Goal: Information Seeking & Learning: Learn about a topic

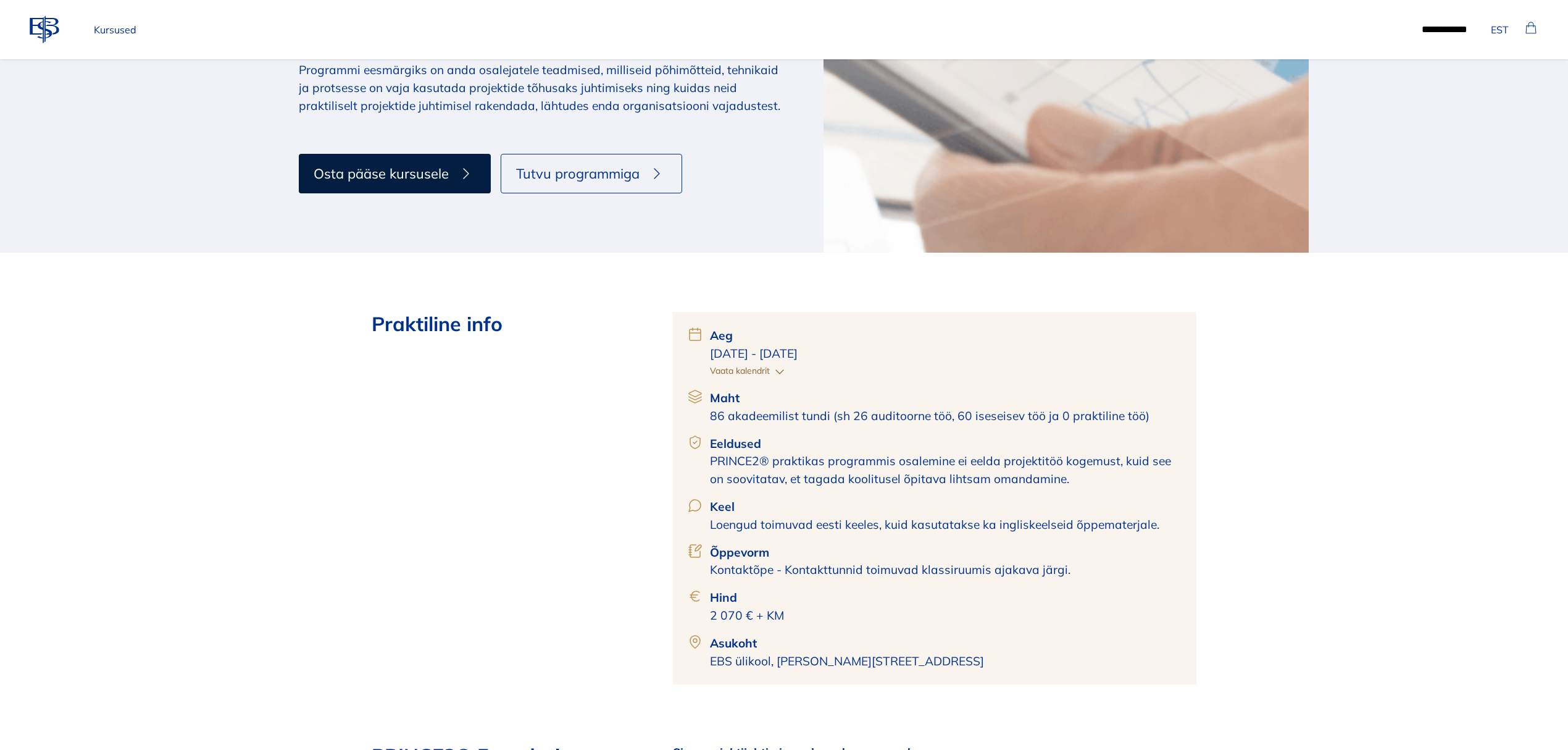
scroll to position [330, 0]
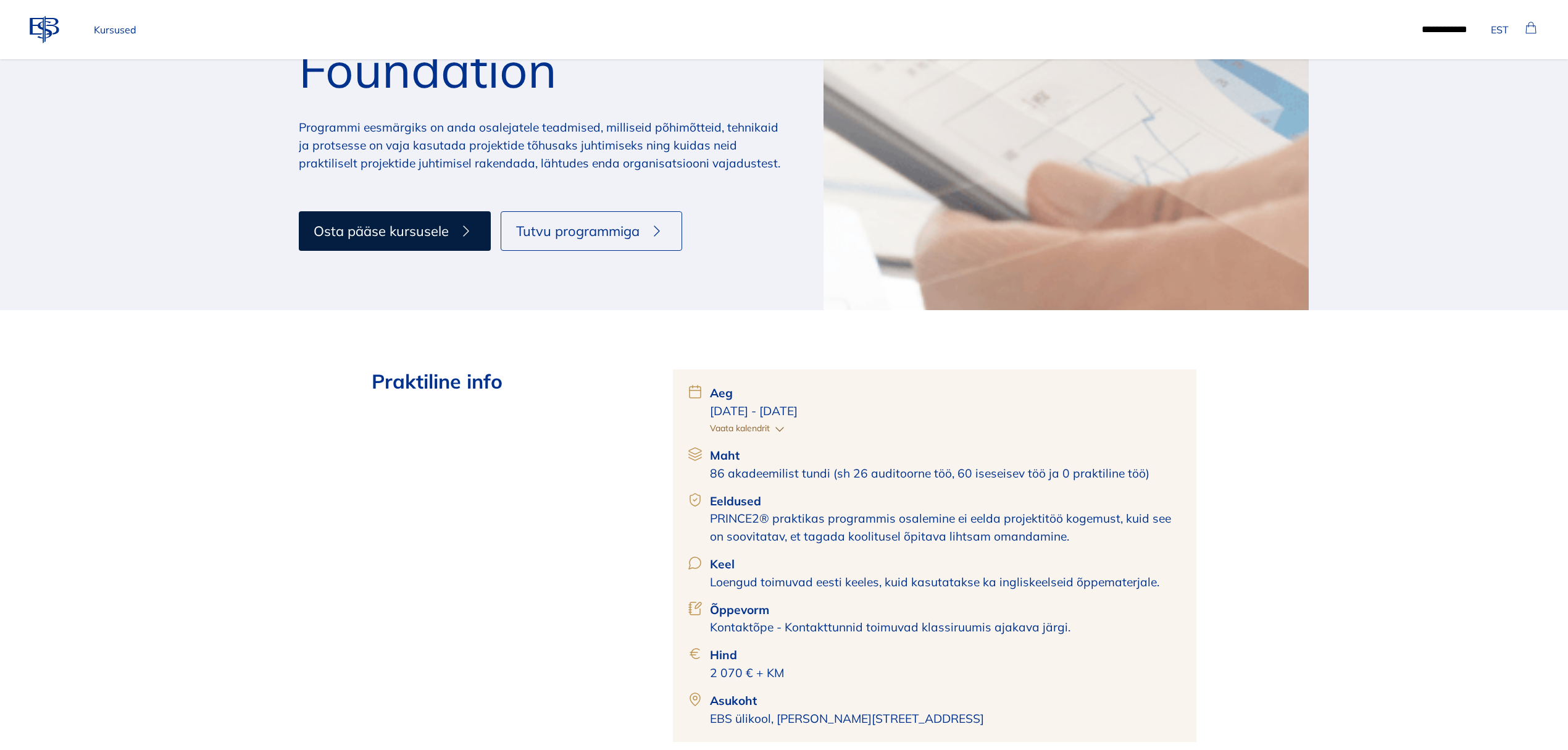
scroll to position [0, 0]
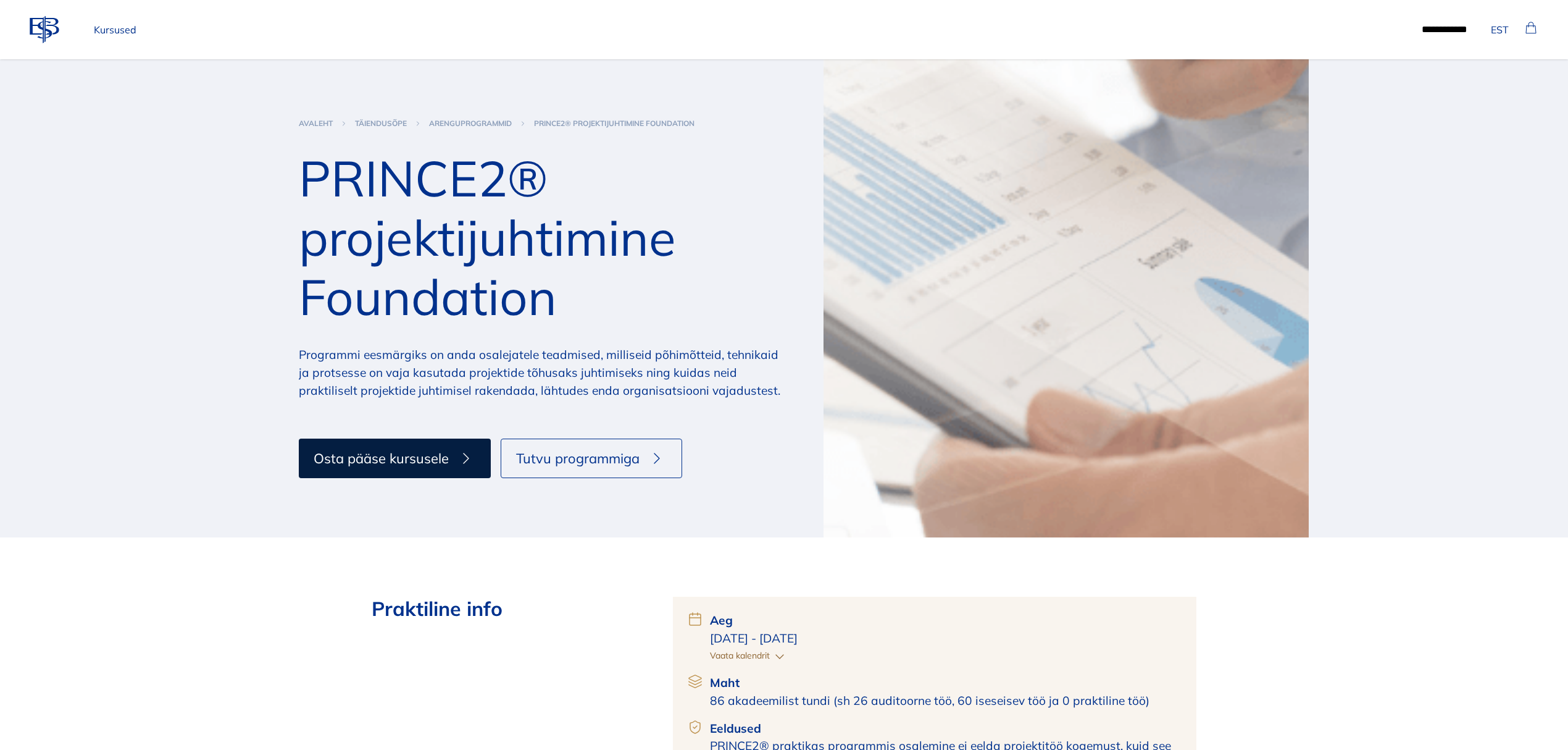
click at [129, 24] on p "Kursused" at bounding box center [115, 30] width 53 height 25
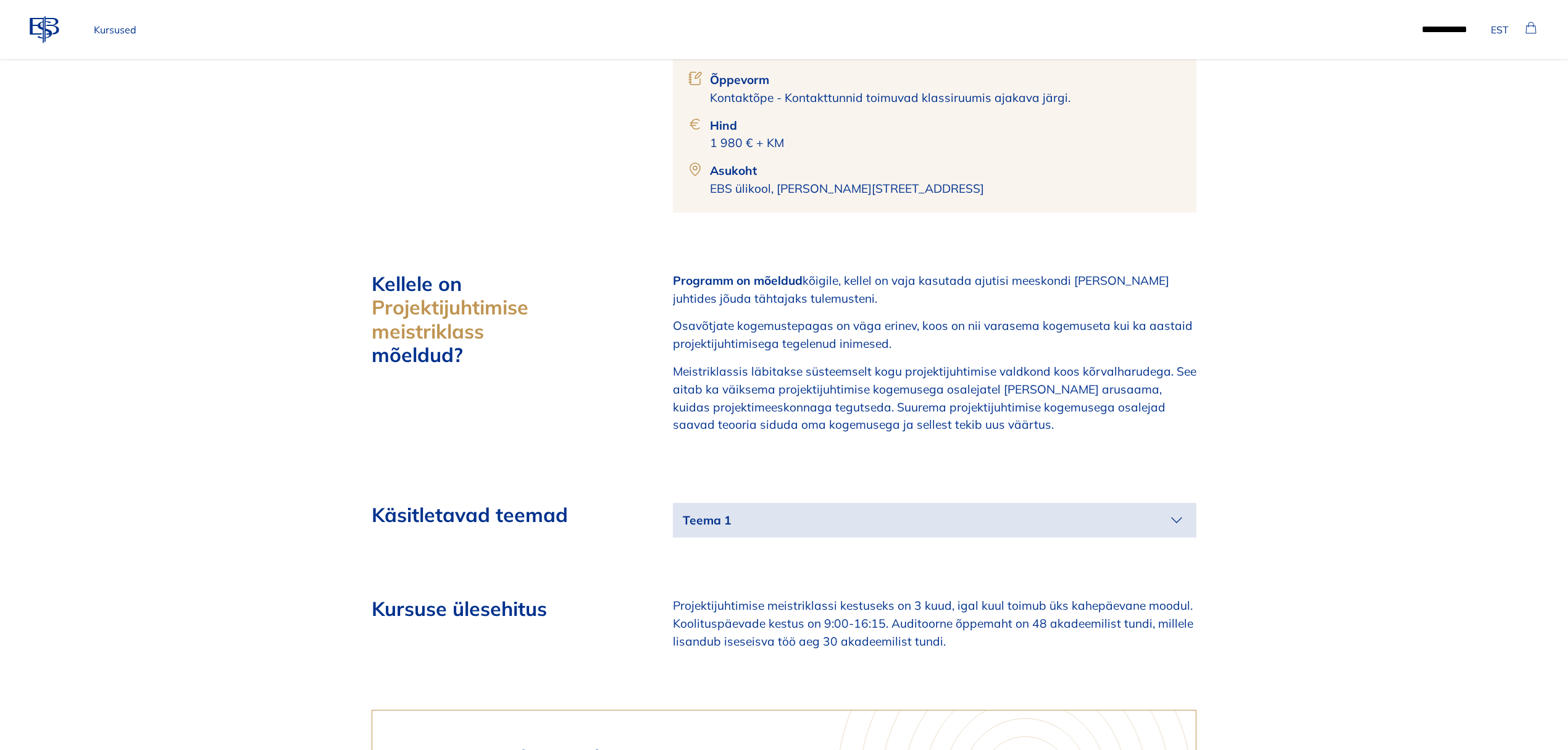
scroll to position [330, 0]
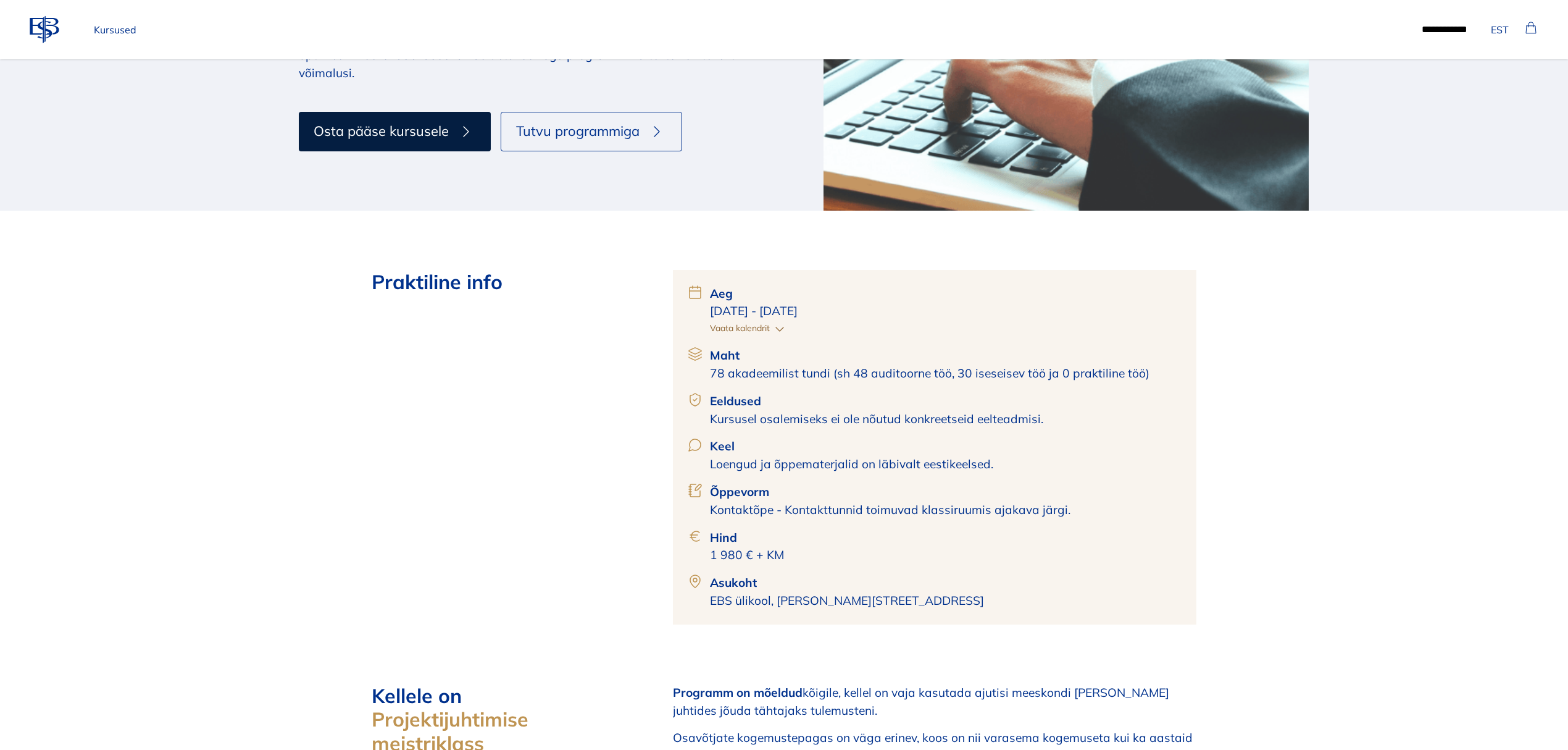
click at [115, 26] on p "Kursused" at bounding box center [115, 30] width 53 height 25
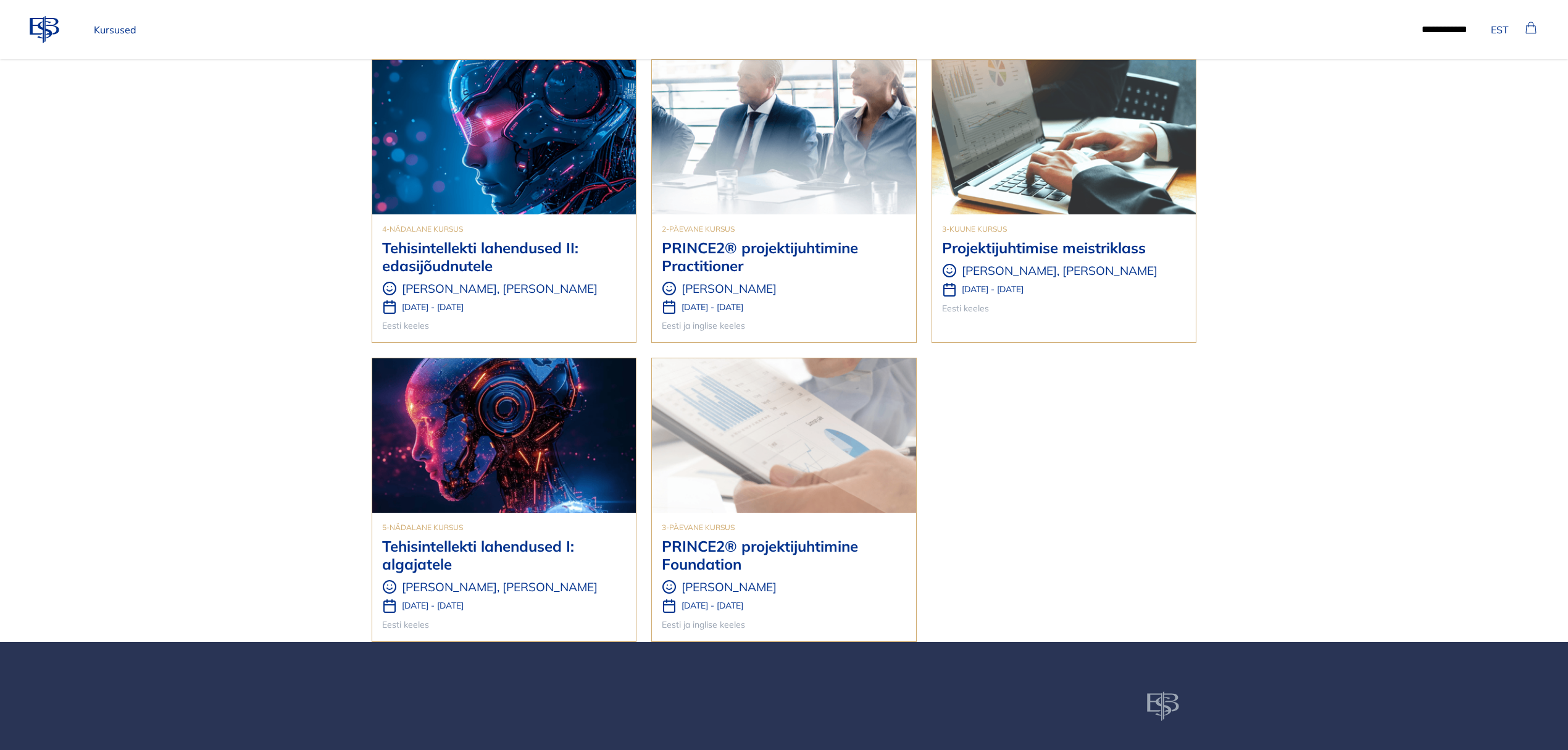
click at [709, 258] on h3 "PRINCE2® projektijuhtimine Practitioner" at bounding box center [784, 257] width 244 height 36
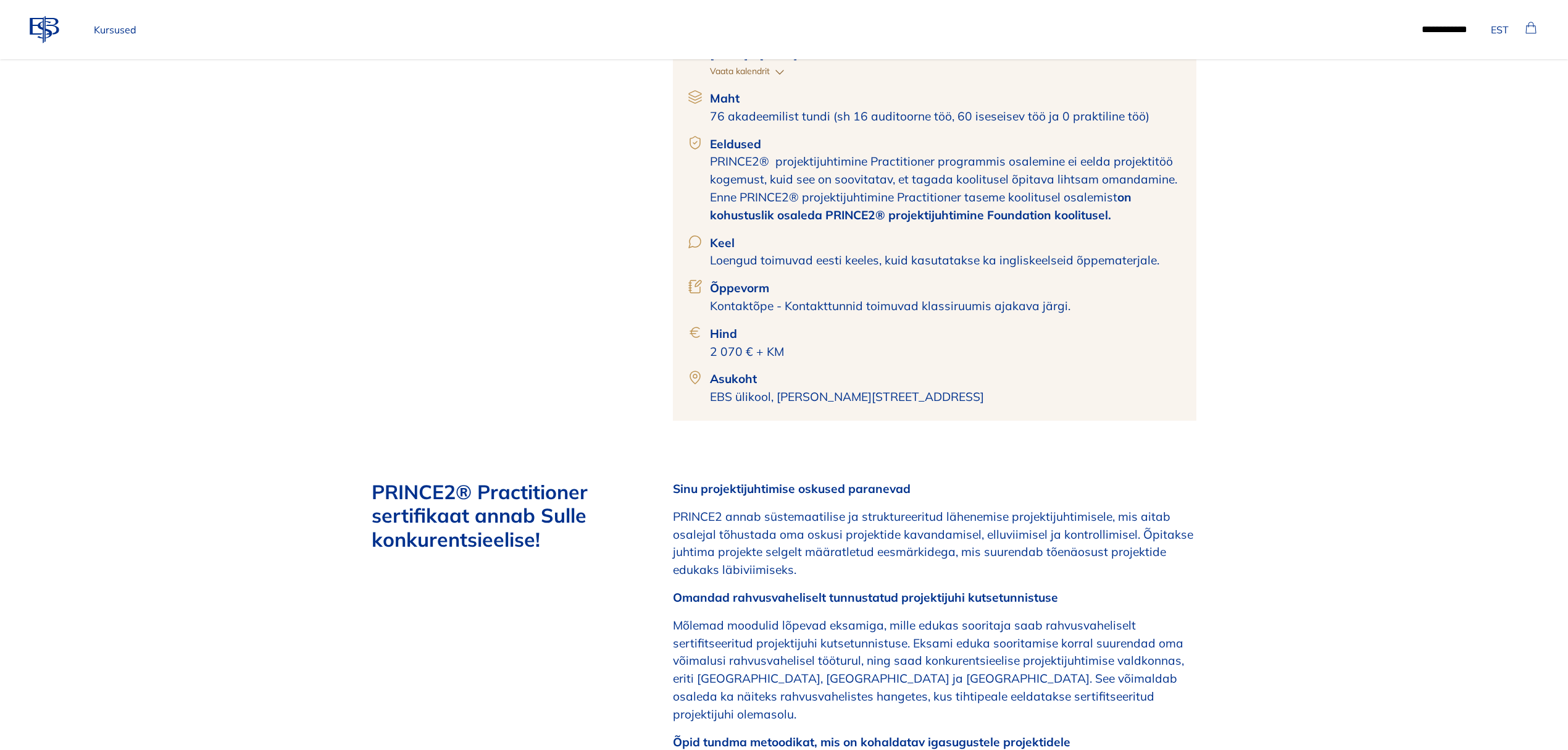
scroll to position [576, 0]
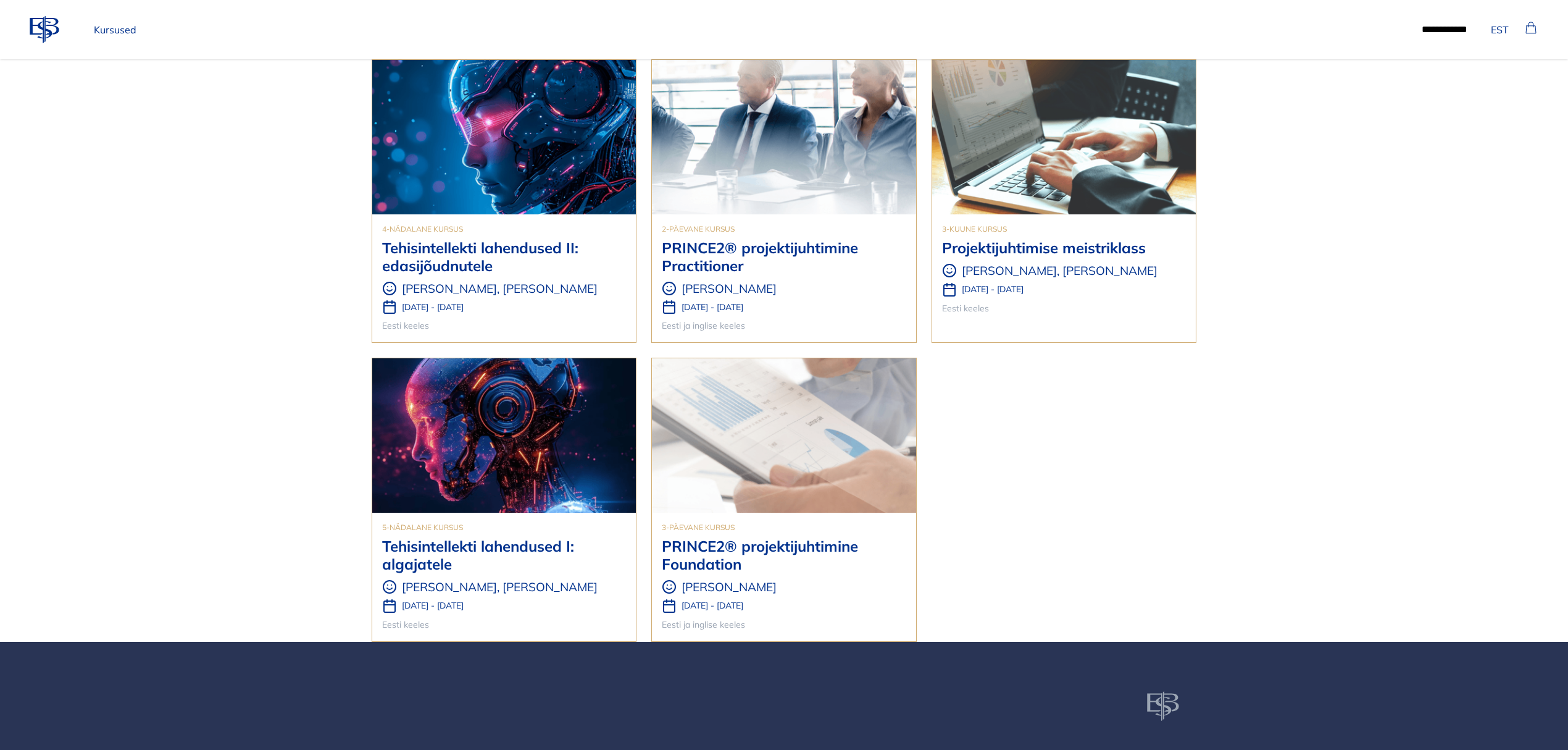
click at [522, 557] on h3 "Tehisintellekti lahendused I: algajatele" at bounding box center [504, 555] width 244 height 36
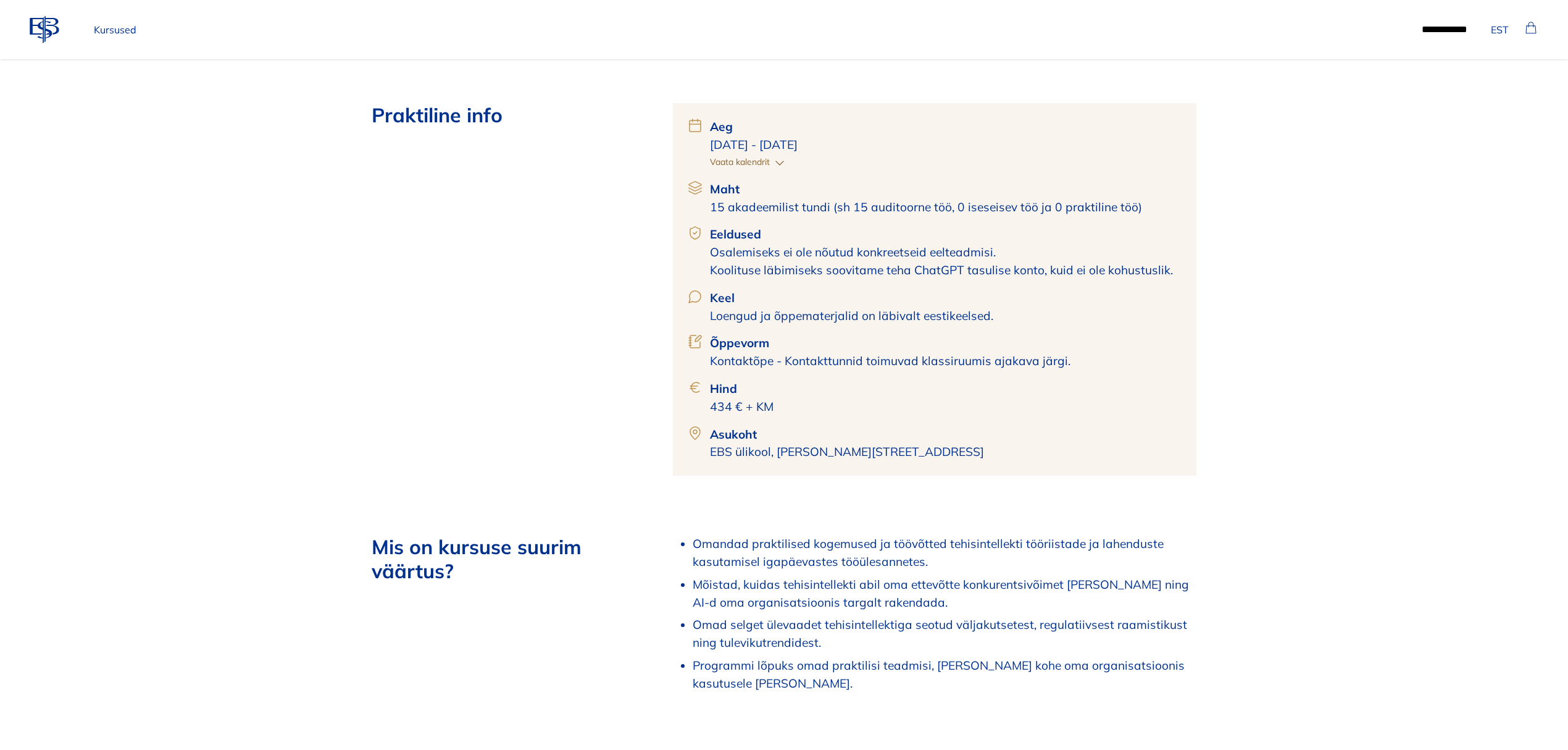
scroll to position [576, 0]
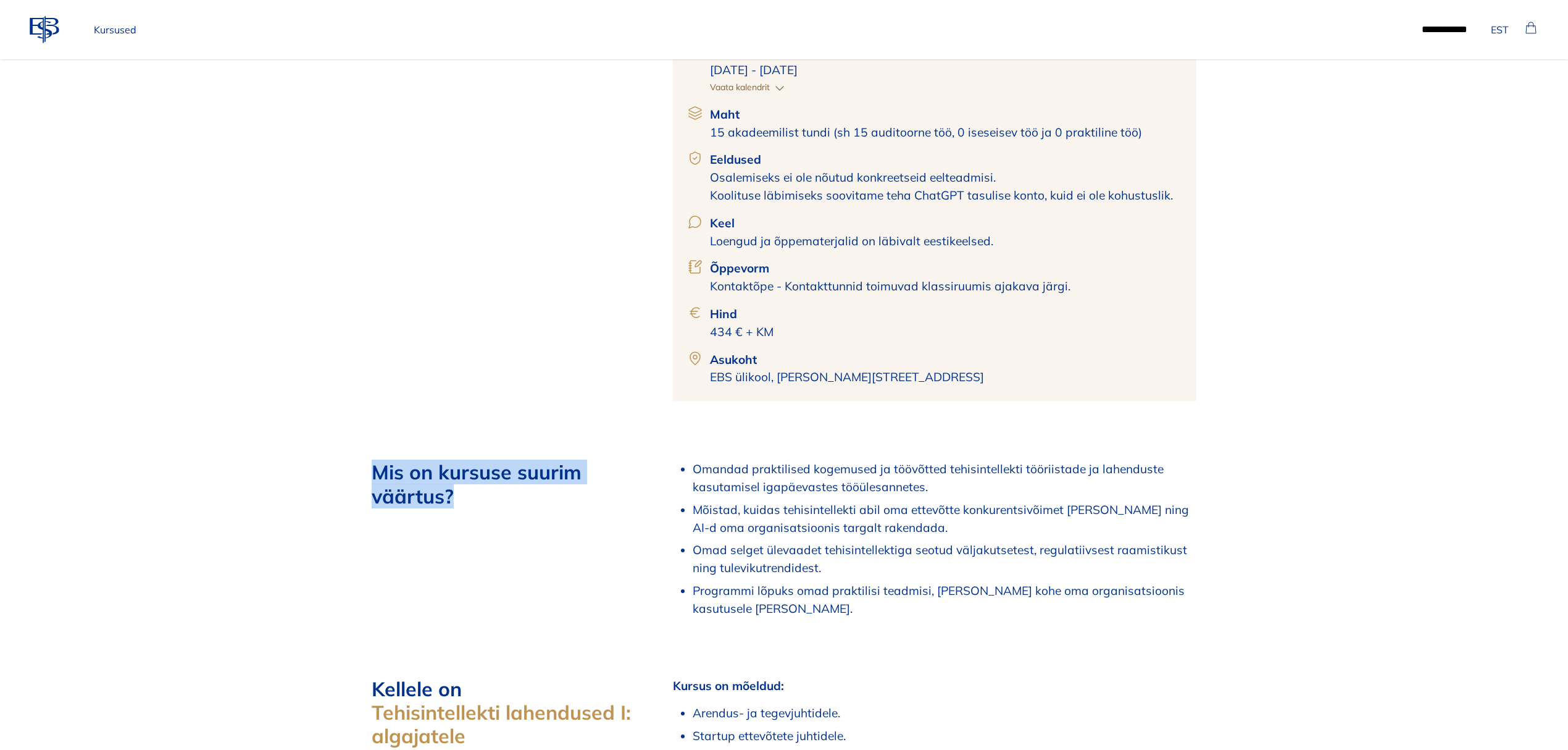
drag, startPoint x: 461, startPoint y: 495, endPoint x: 368, endPoint y: 473, distance: 95.6
copy h2 "Mis on kursuse suurim väärtus?"
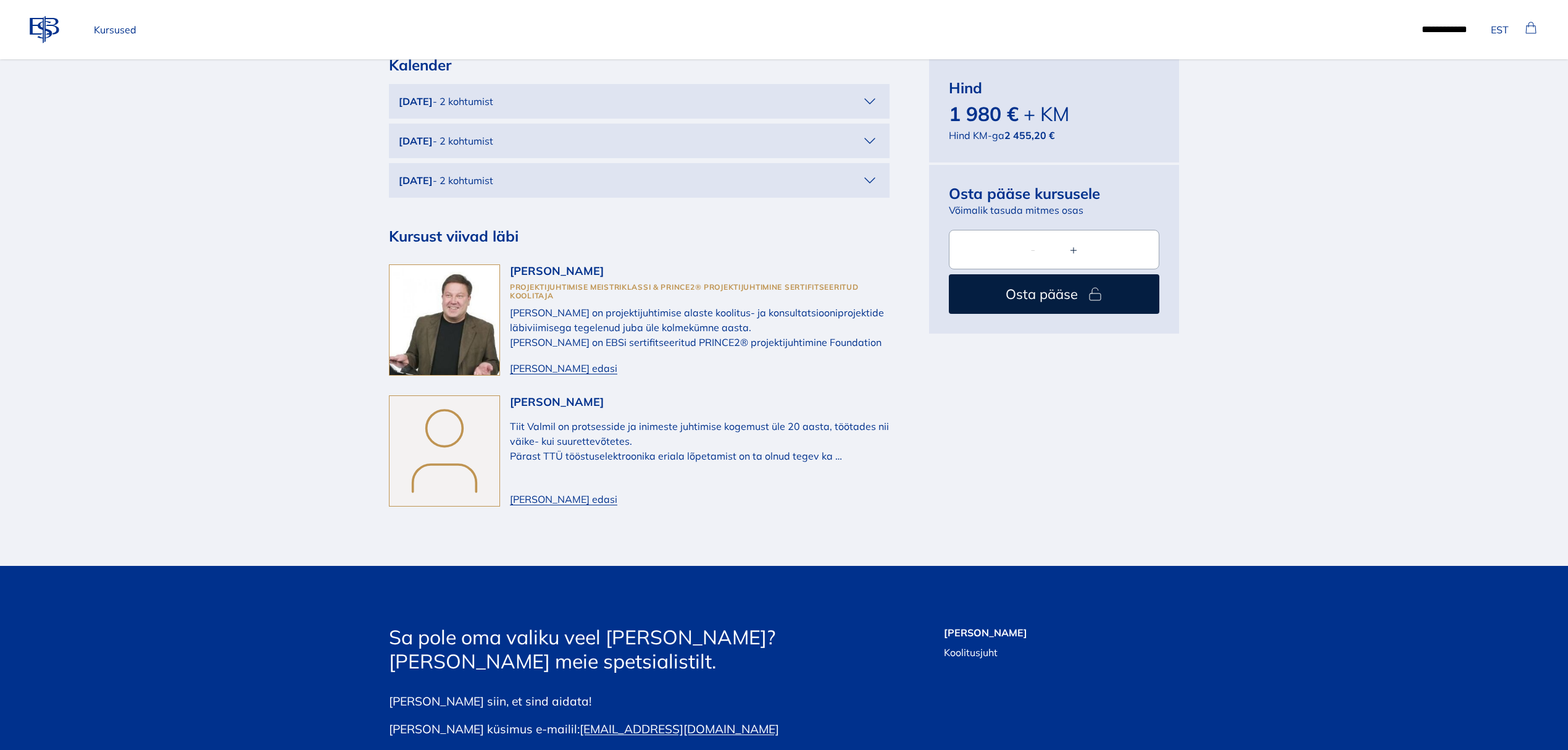
scroll to position [2471, 0]
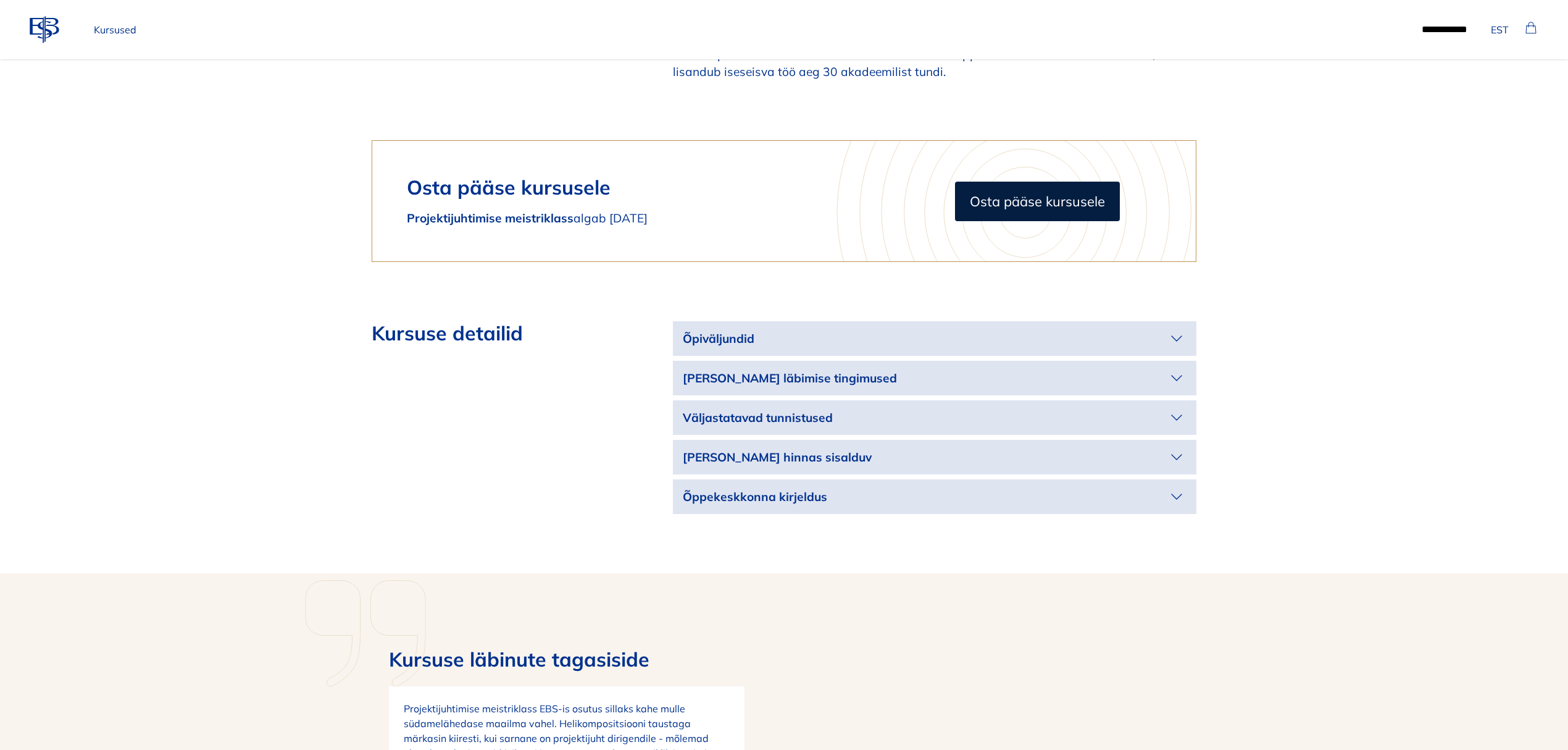
scroll to position [1730, 0]
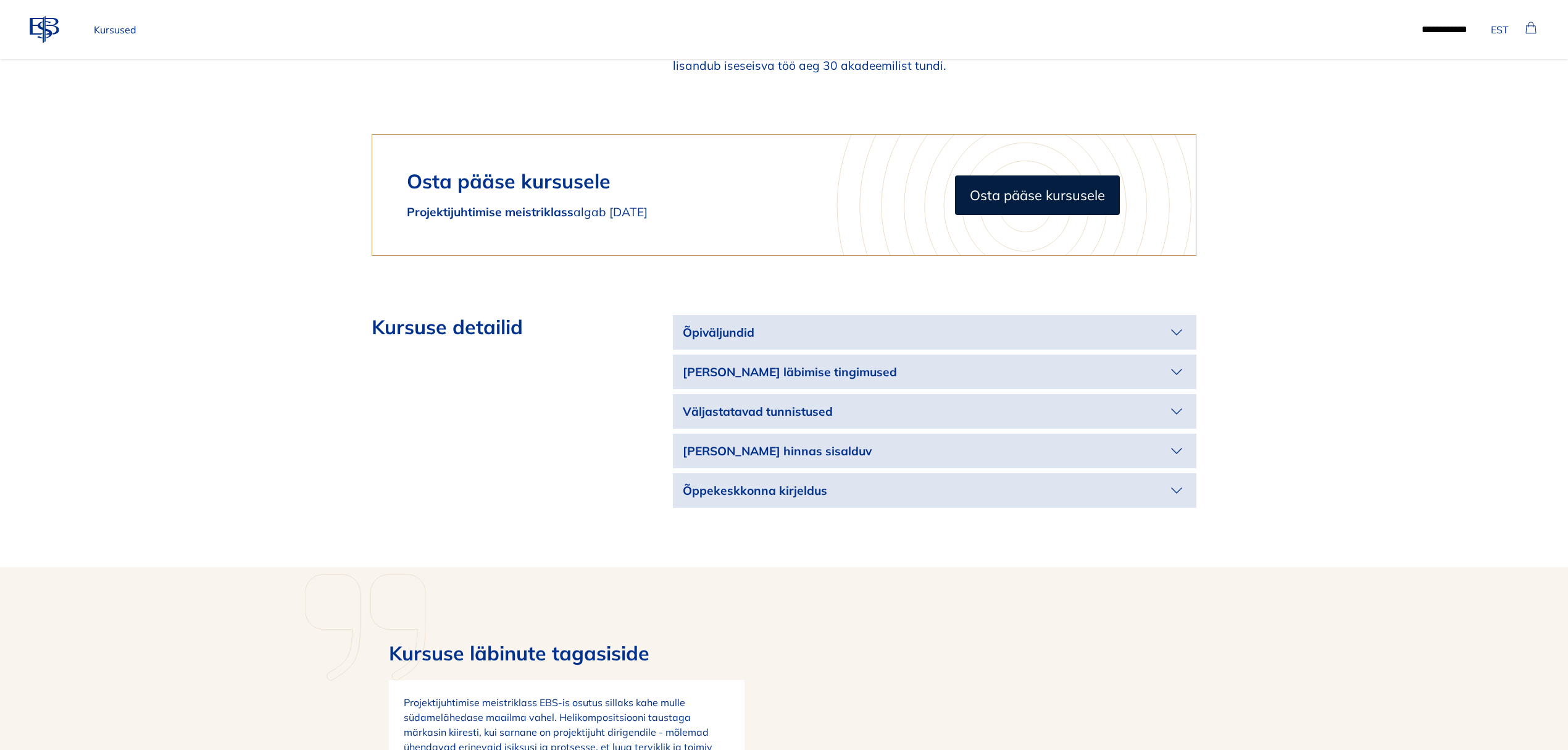
click at [1011, 323] on p "Õpiväljundid" at bounding box center [925, 332] width 484 height 18
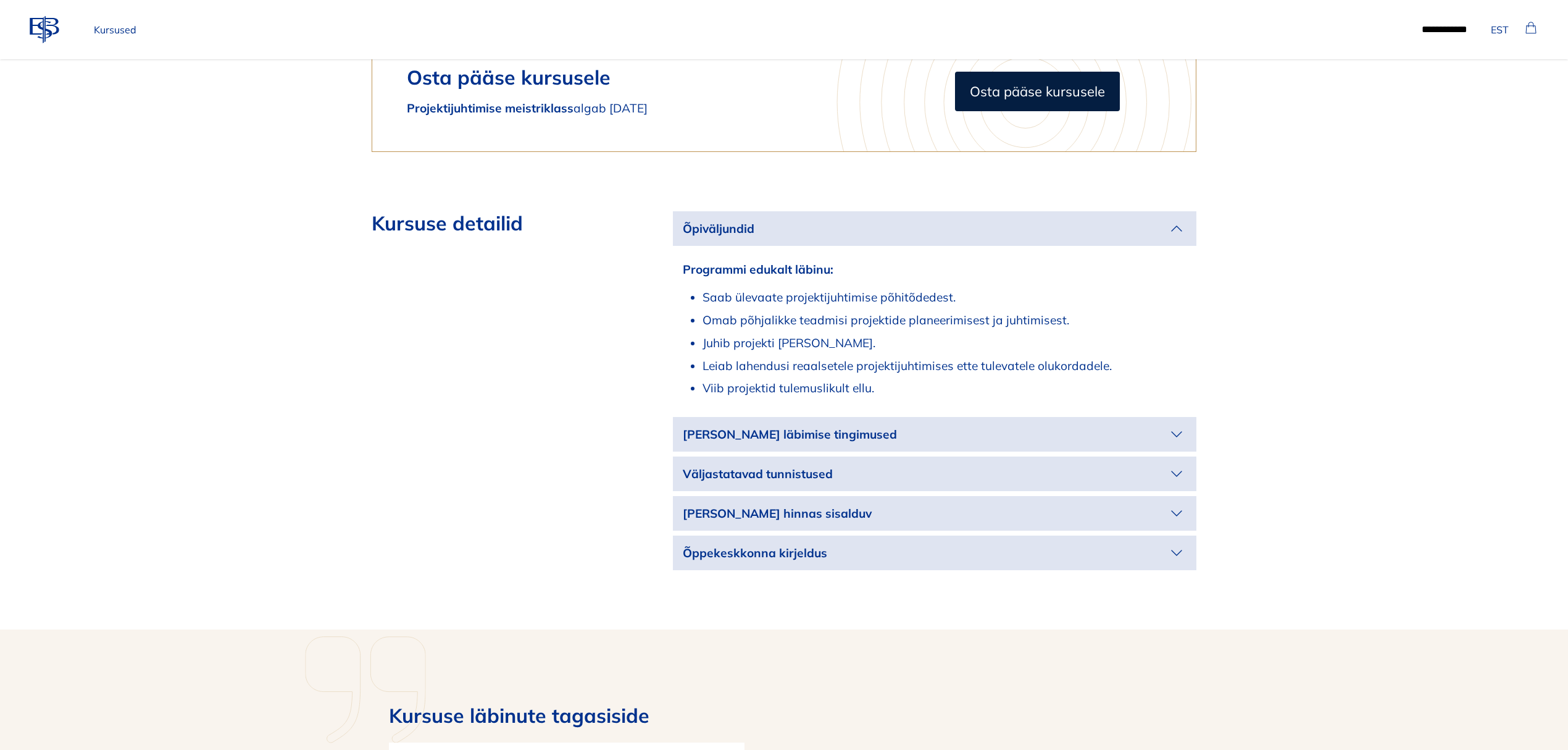
scroll to position [1894, 0]
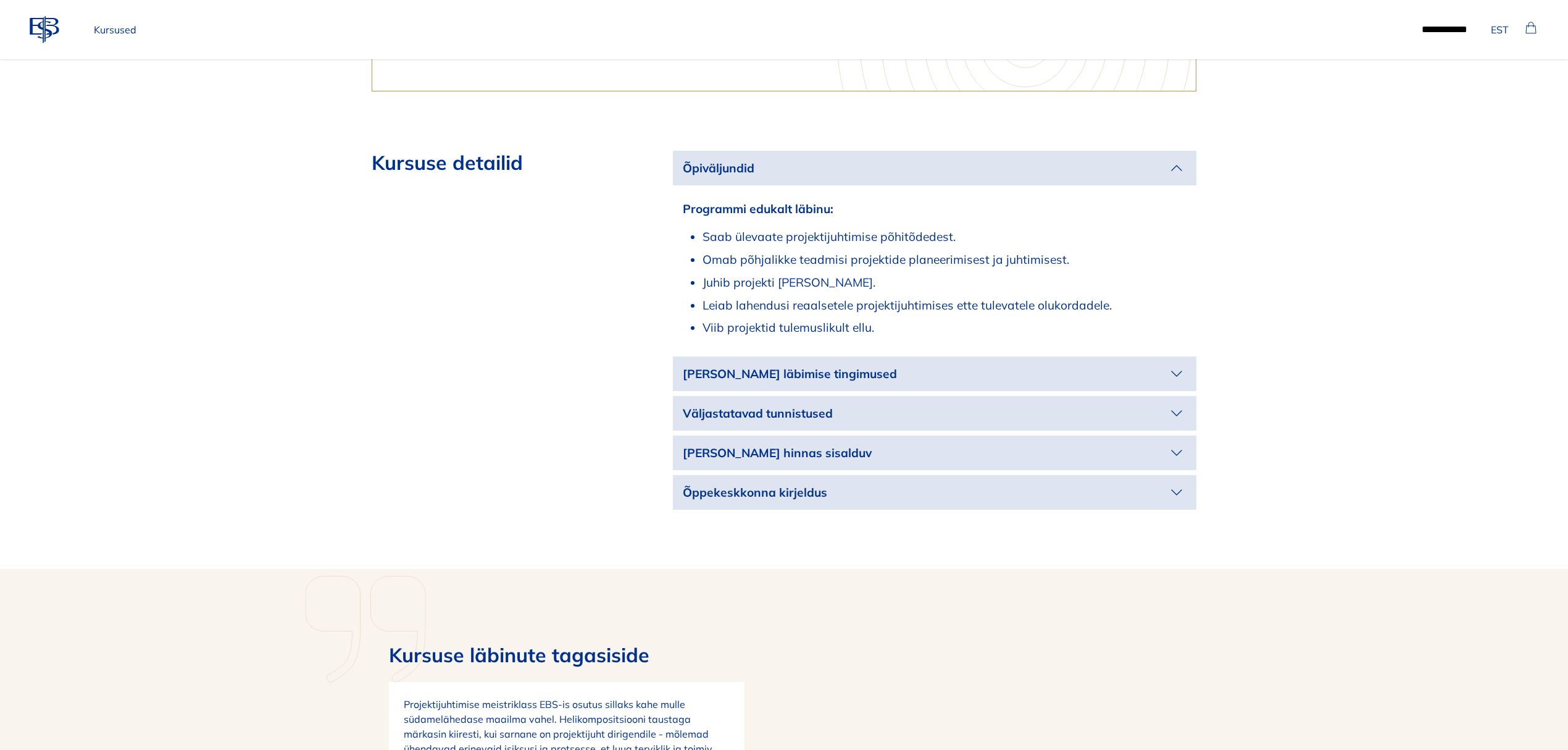
click at [1004, 335] on div "Õpiväljundid Programmi edukalt läbinu: Saab ülevaate projektijuhtimise põhitõde…" at bounding box center [934, 330] width 523 height 359
click at [1006, 365] on p "Kursuse läbimise tingimused" at bounding box center [925, 374] width 484 height 18
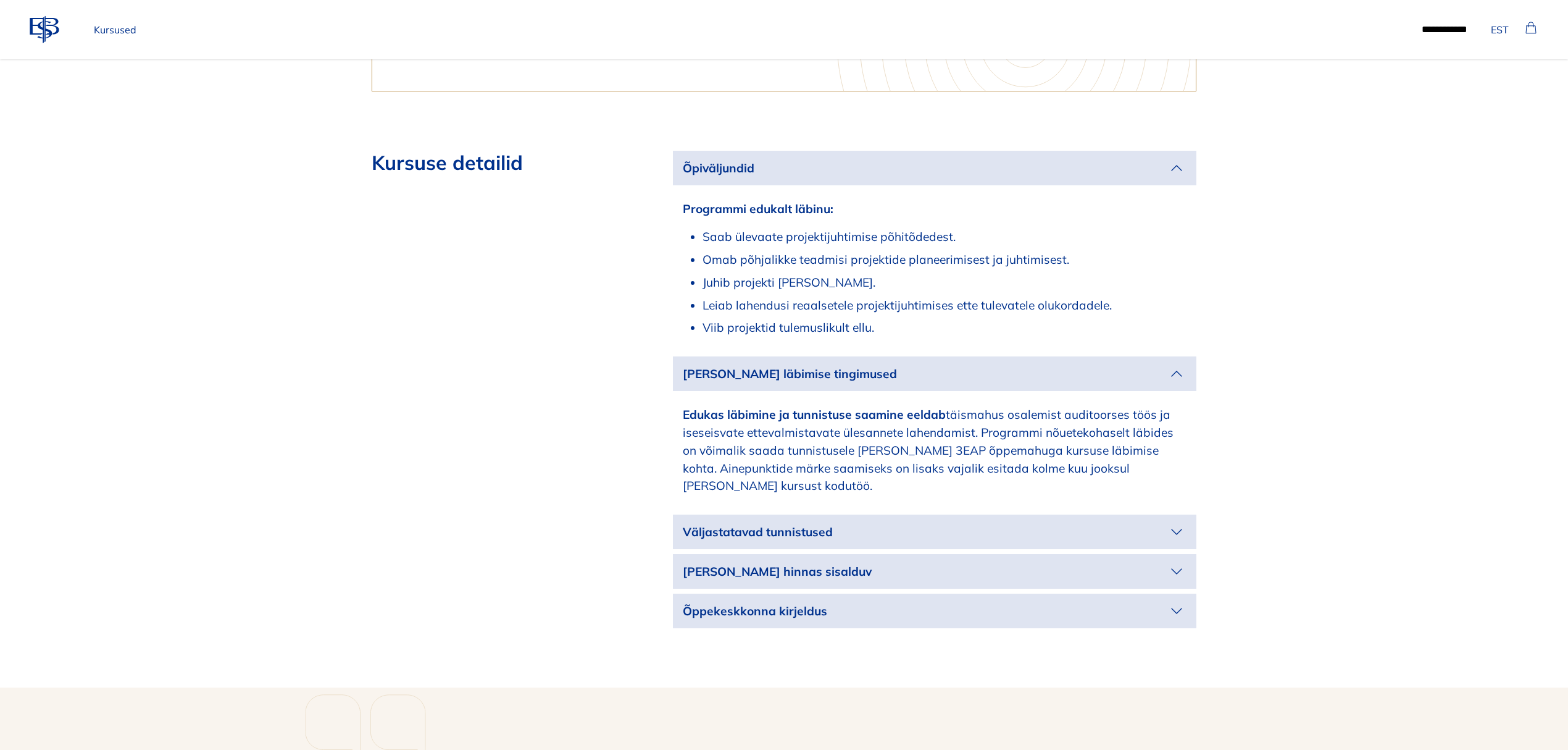
click at [1008, 523] on p "Väljastatavad tunnistused" at bounding box center [925, 532] width 484 height 18
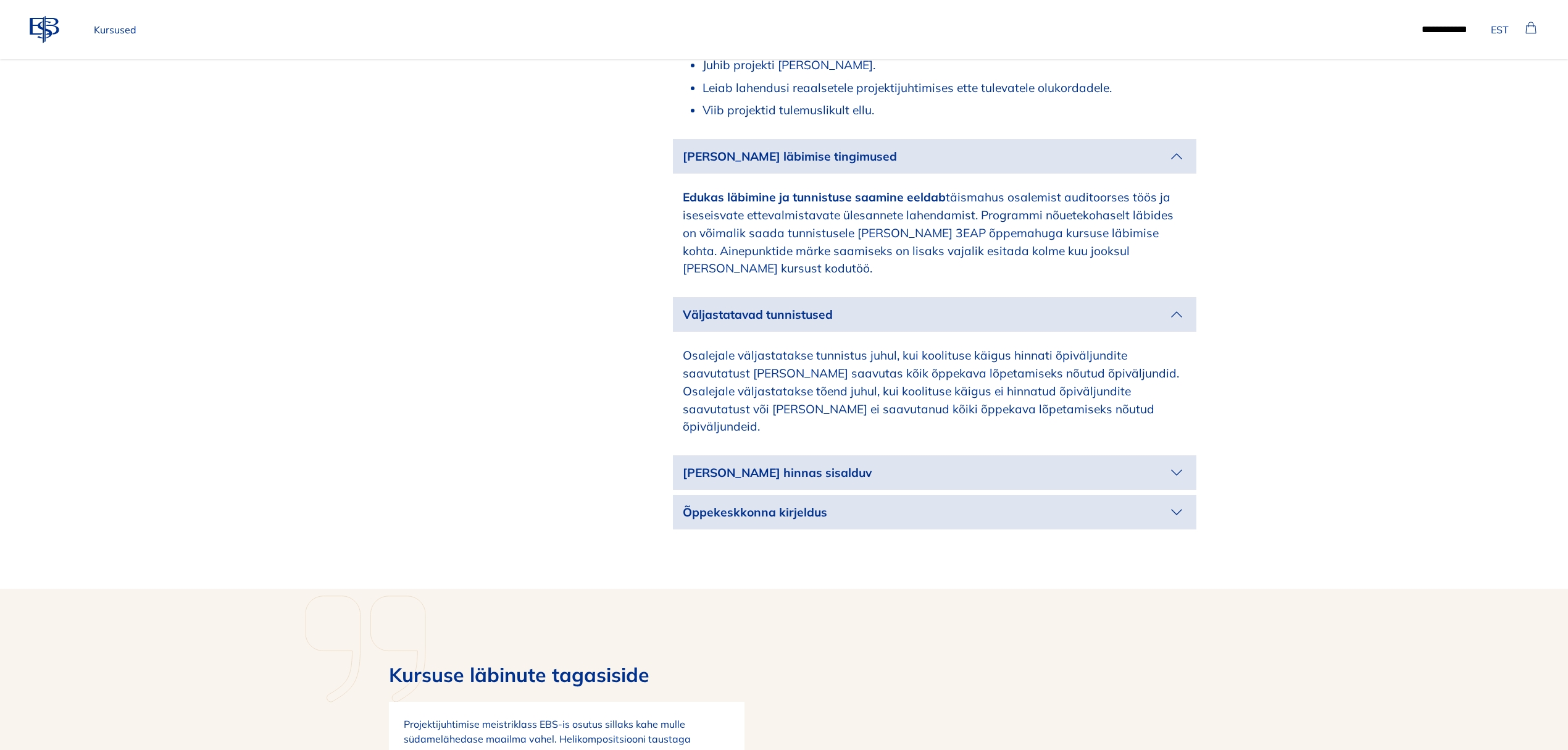
scroll to position [2306, 0]
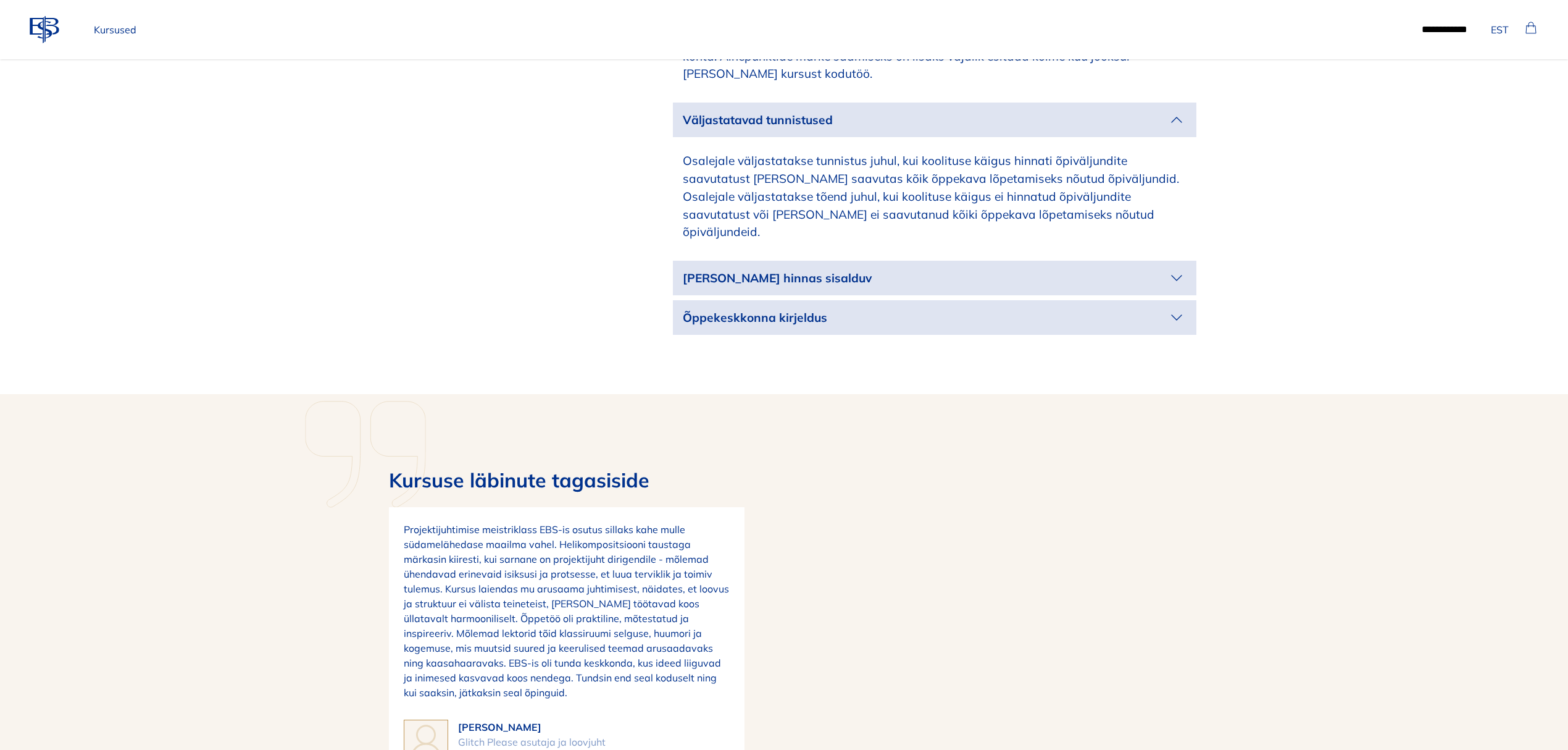
click at [987, 270] on p "[PERSON_NAME] hinnas sisalduv" at bounding box center [925, 278] width 484 height 18
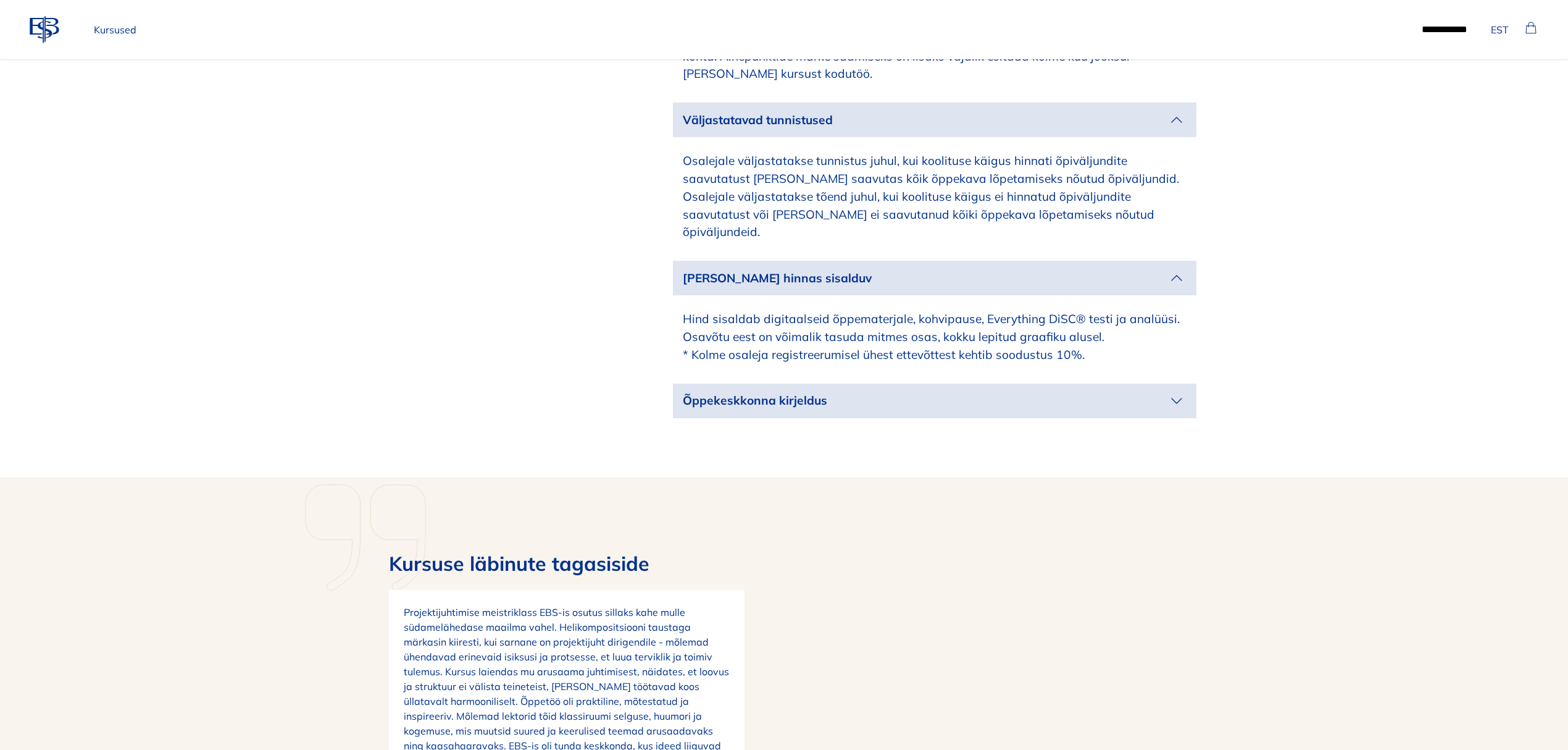
click at [988, 392] on p "Õppekeskkonna kirjeldus" at bounding box center [925, 400] width 484 height 18
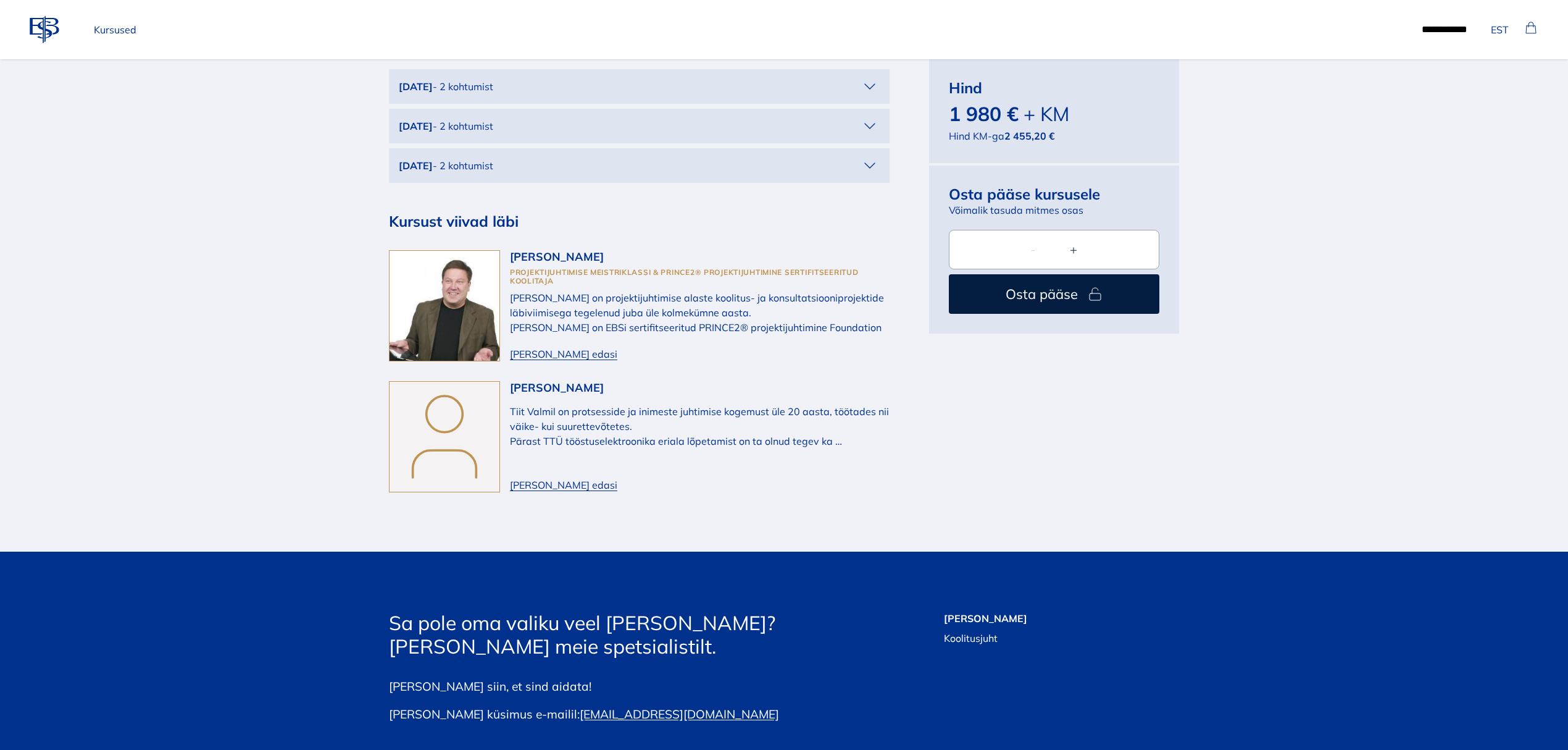
scroll to position [3459, 0]
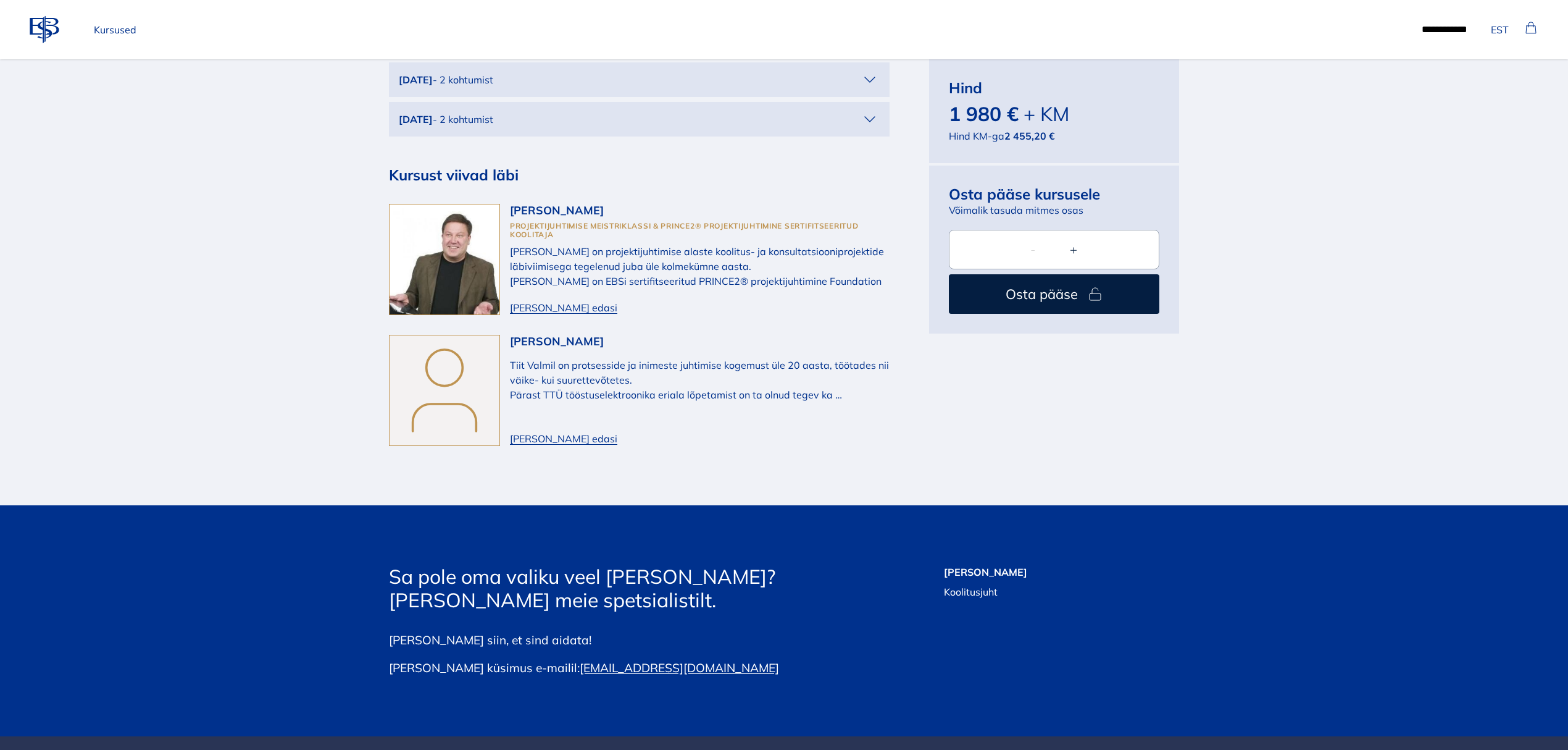
click at [524, 431] on span "[PERSON_NAME] edasi" at bounding box center [563, 439] width 107 height 15
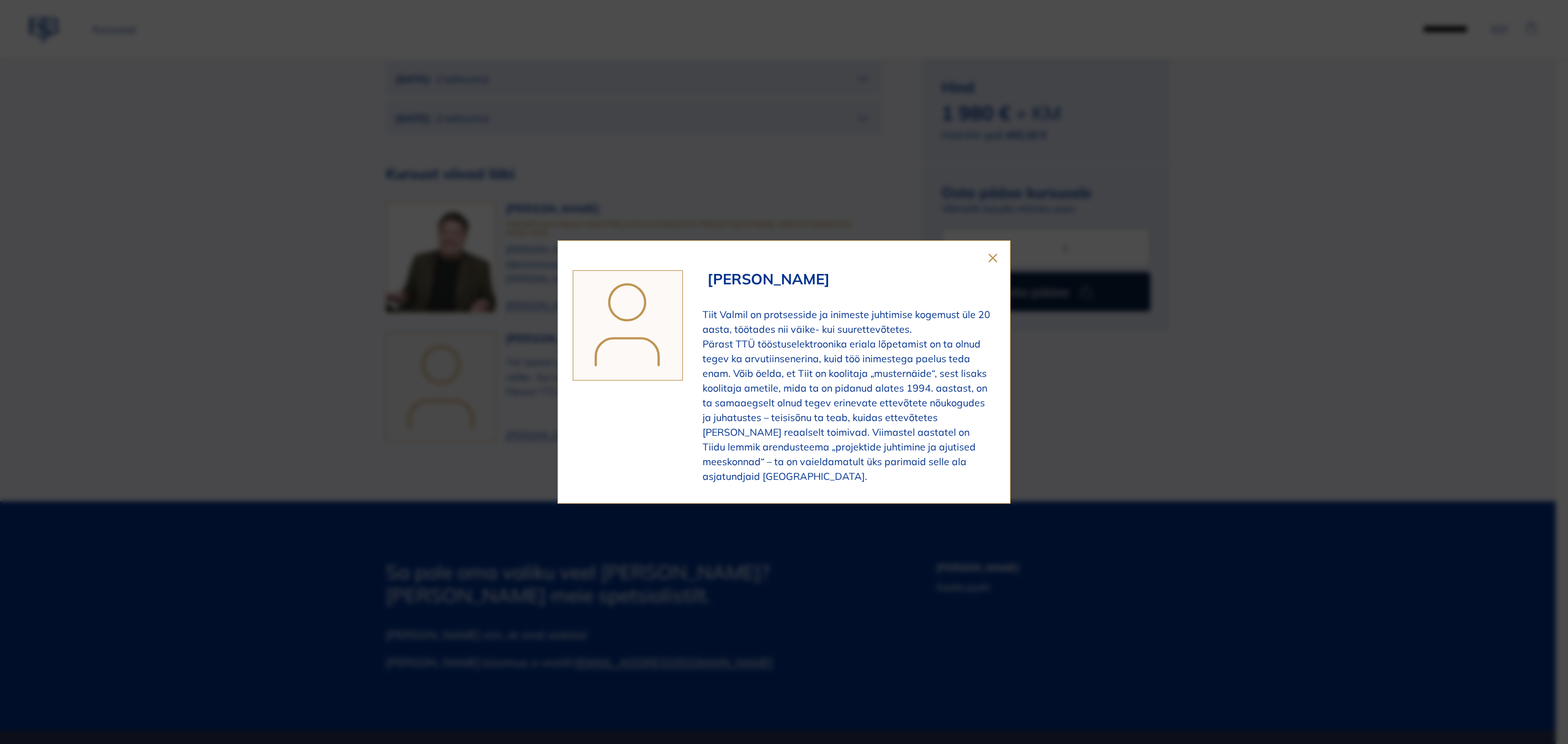
click at [985, 263] on icon "close" at bounding box center [993, 258] width 15 height 15
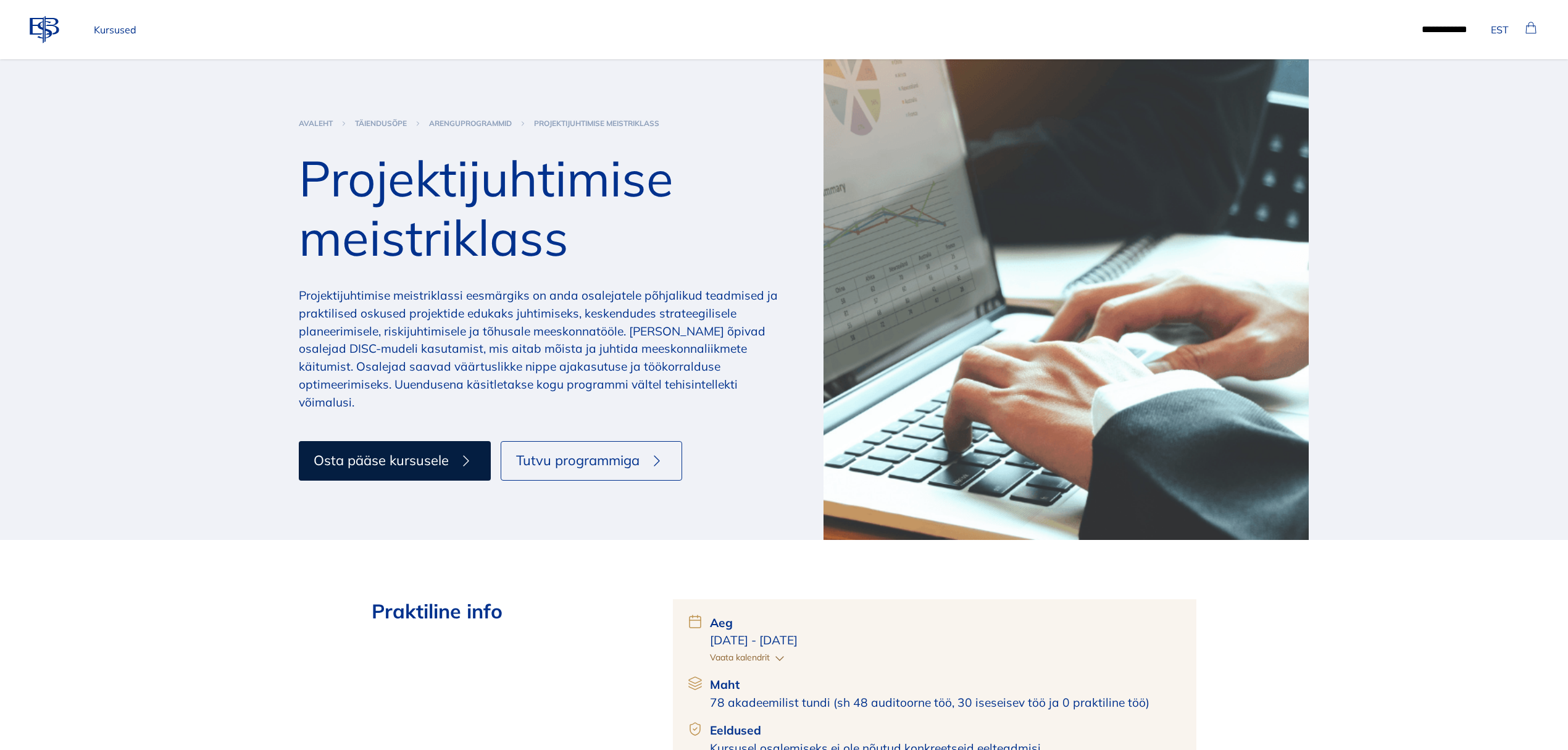
scroll to position [2961, 0]
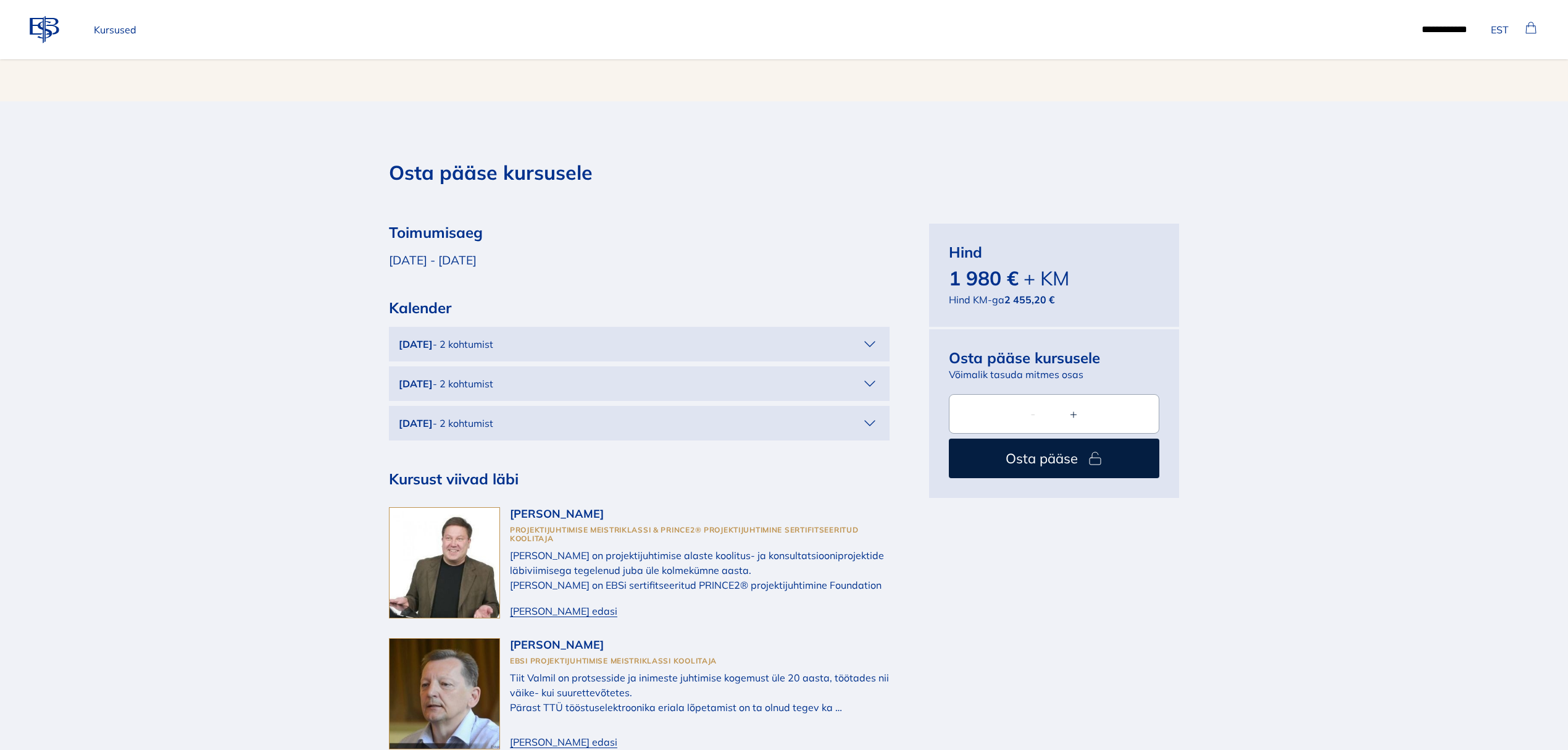
scroll to position [2388, 0]
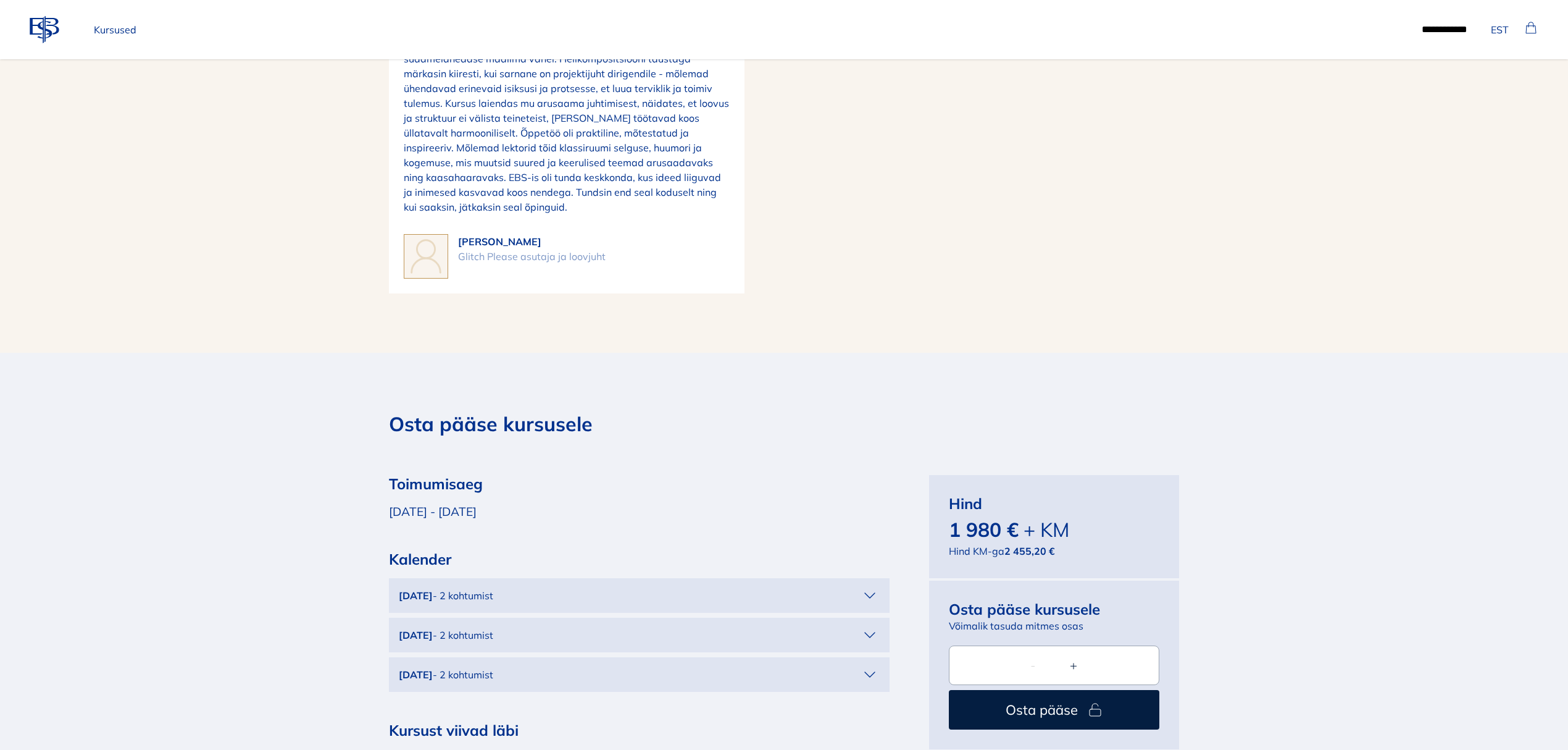
click at [852, 588] on div "[DATE] - 2 kohtumist" at bounding box center [629, 596] width 461 height 15
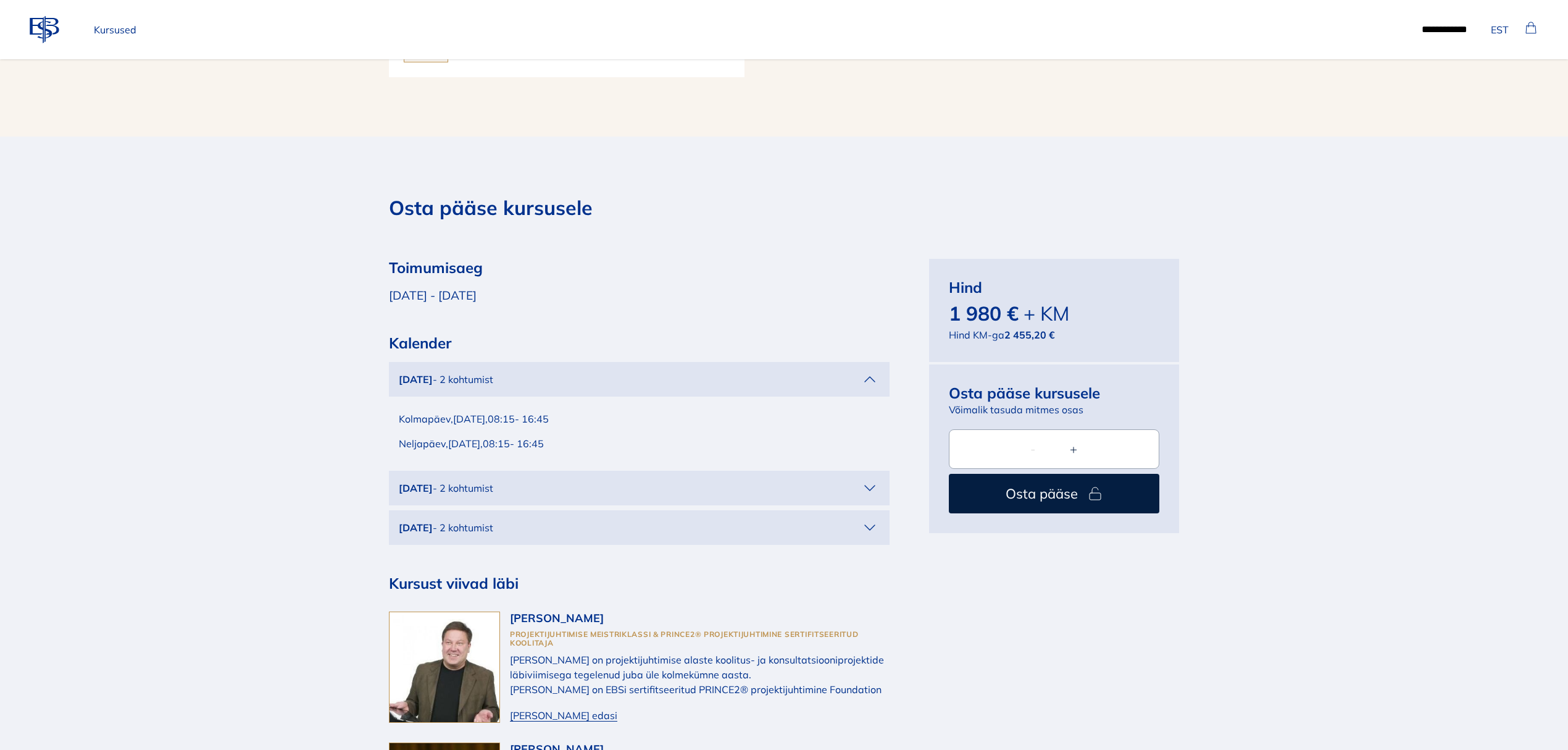
scroll to position [2635, 0]
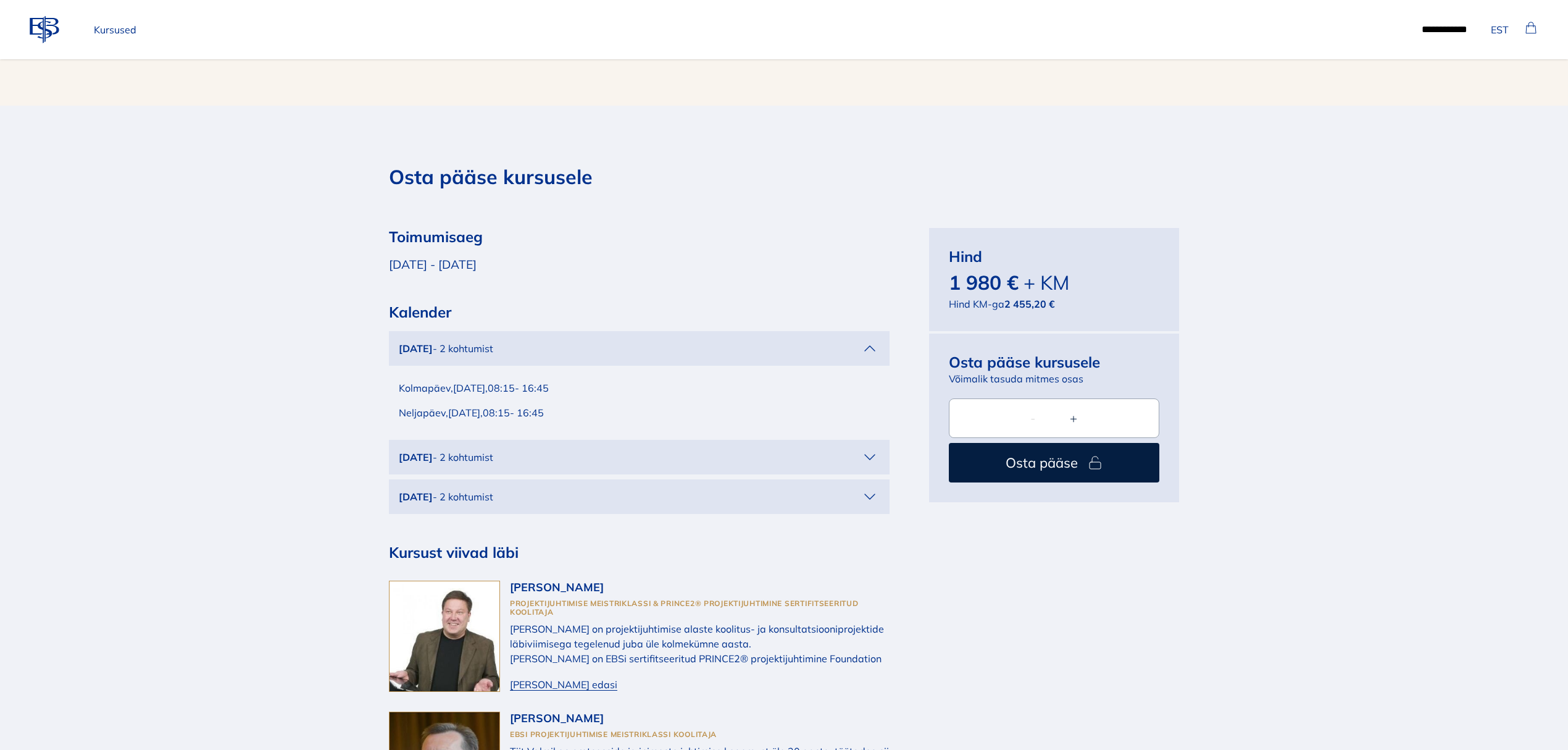
click at [826, 449] on div "Jaanuar 2026 - 2 kohtumist" at bounding box center [629, 457] width 461 height 15
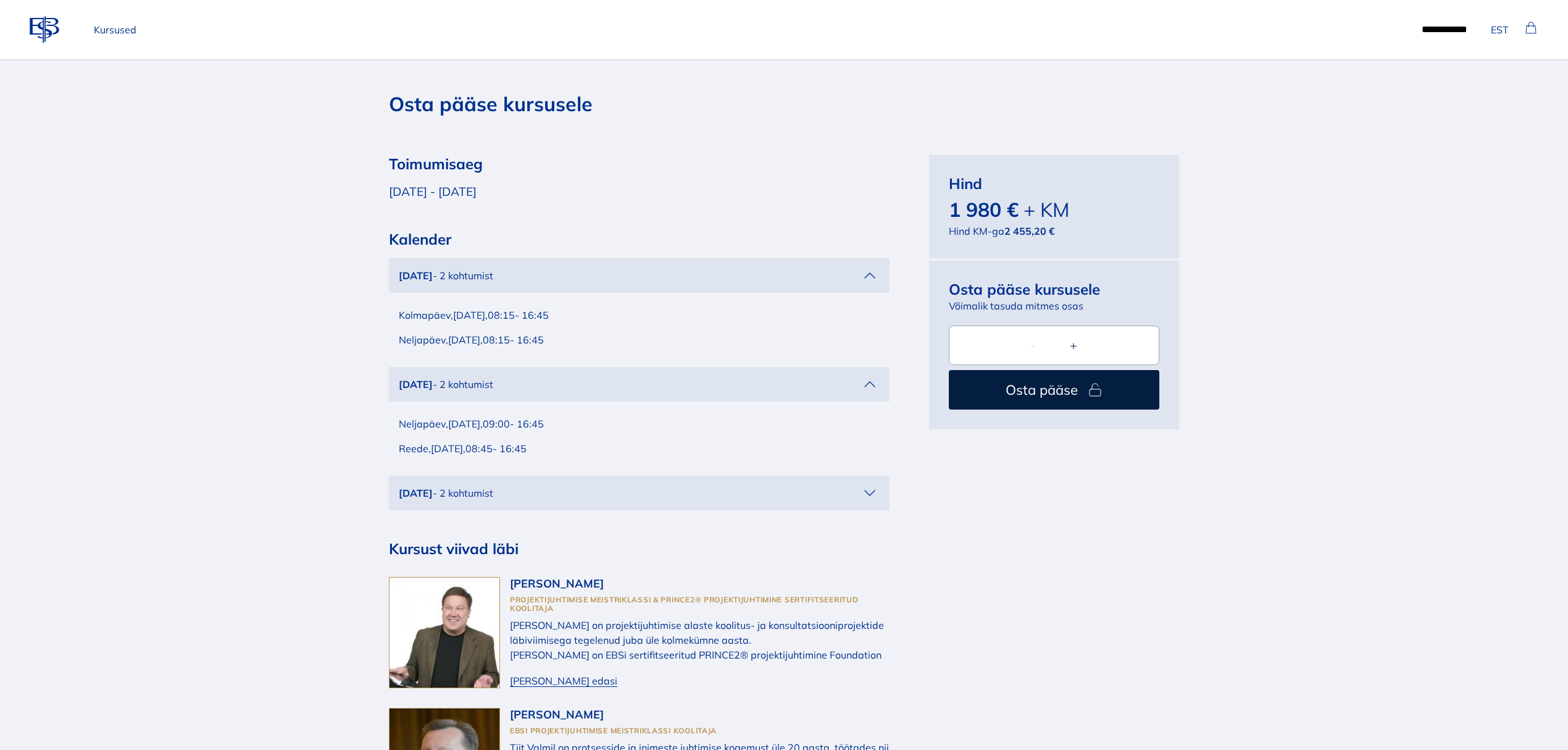
scroll to position [2800, 0]
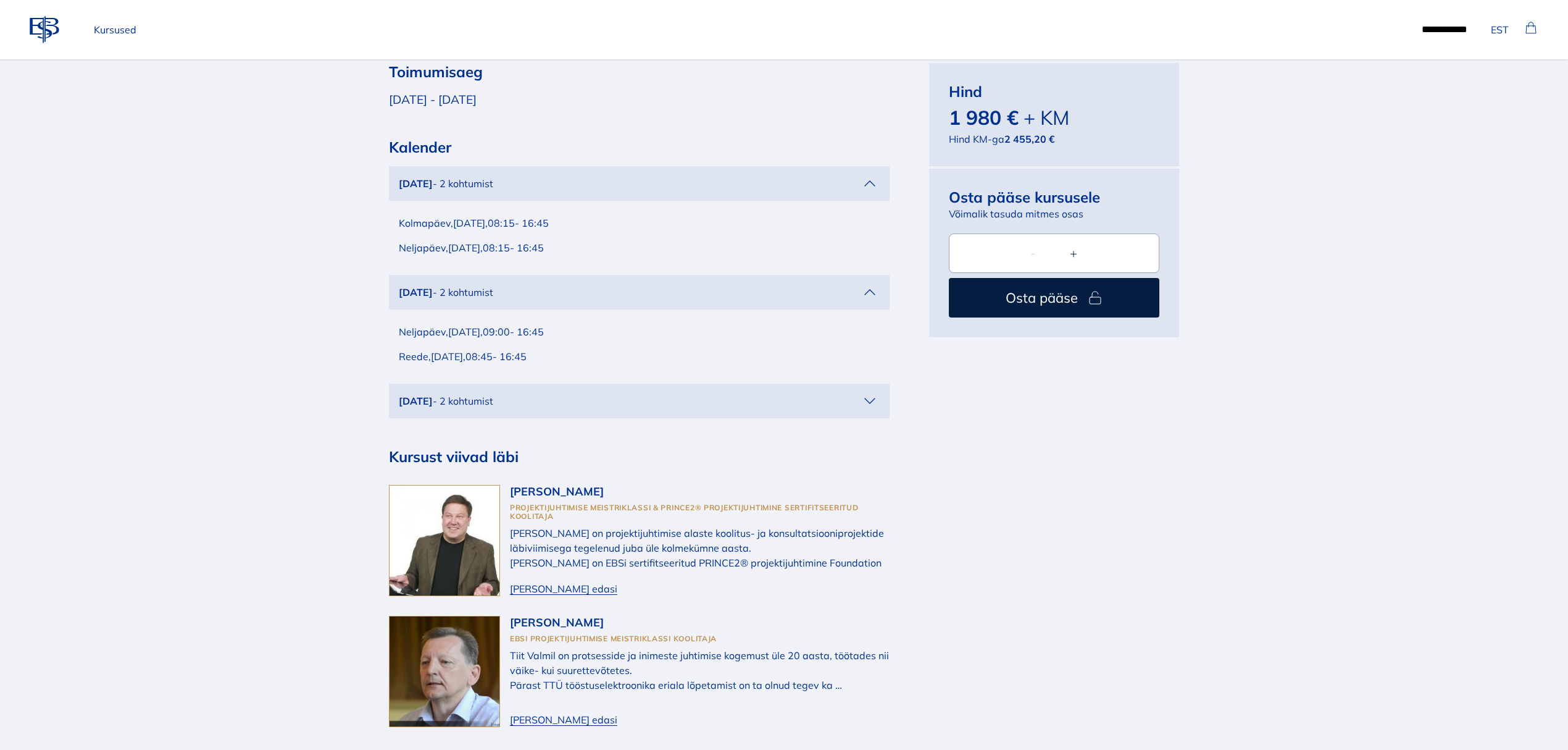
click at [837, 394] on div "Veebruar 2026 - 2 kohtumist" at bounding box center [629, 401] width 461 height 15
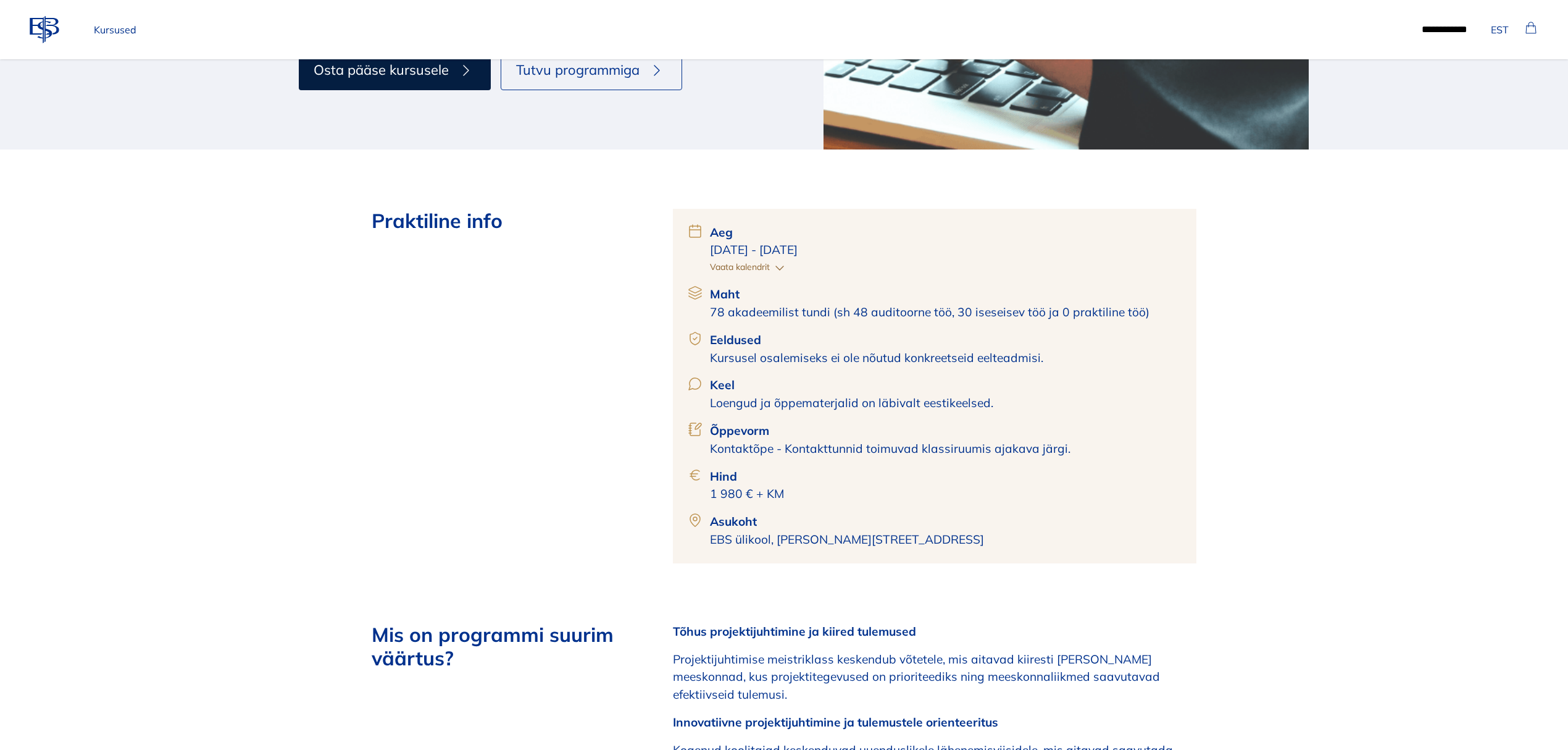
scroll to position [0, 0]
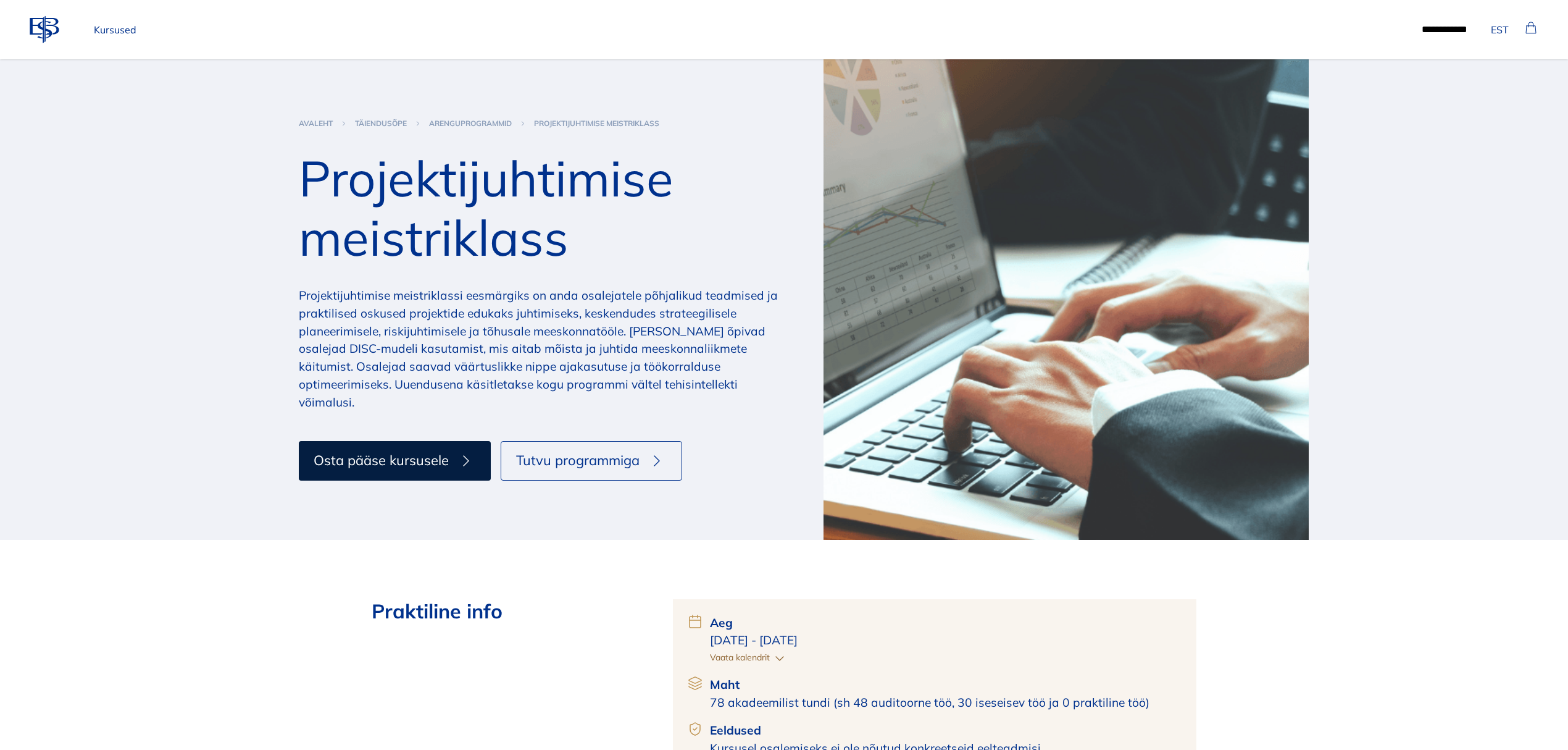
click at [123, 30] on p "Kursused" at bounding box center [115, 30] width 53 height 25
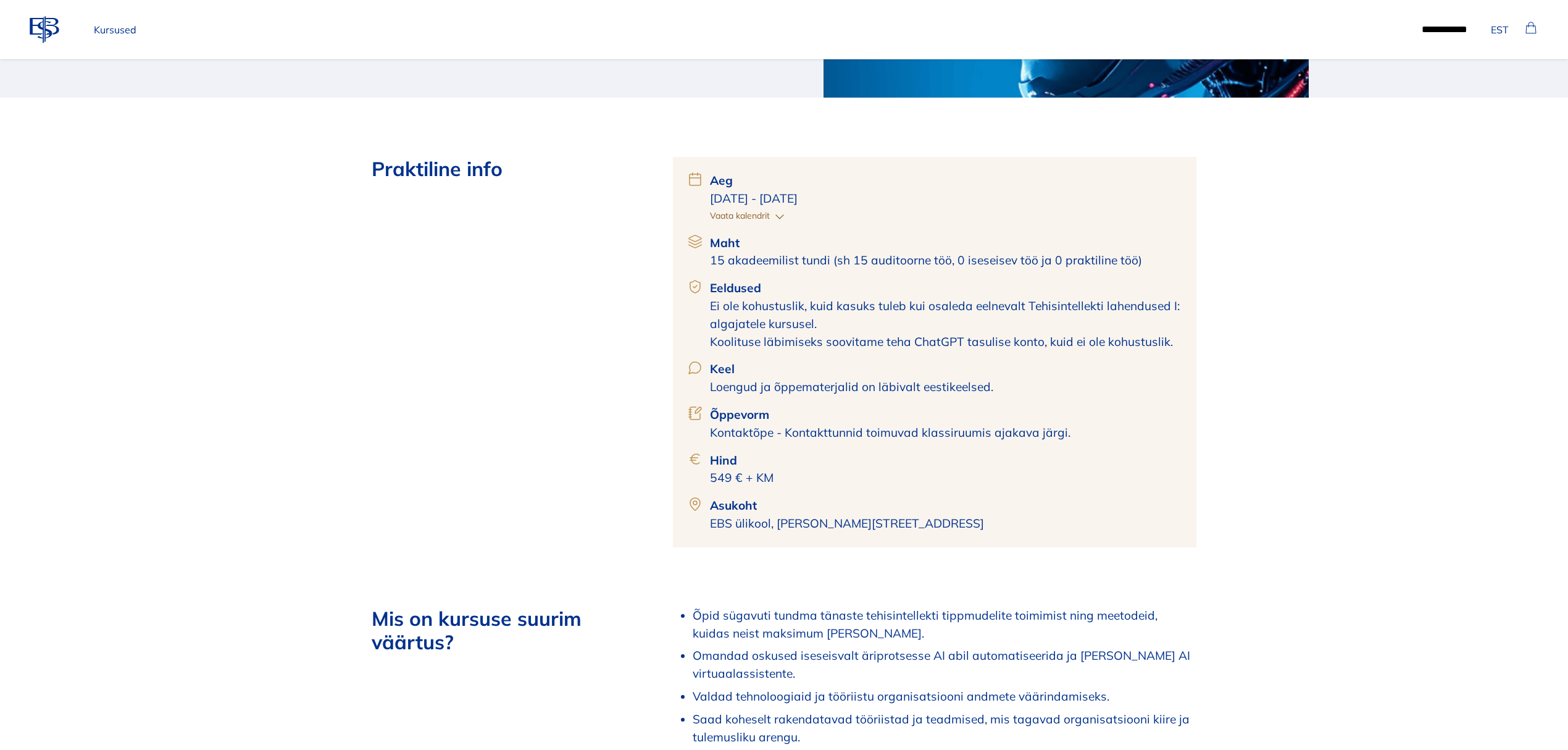
scroll to position [494, 0]
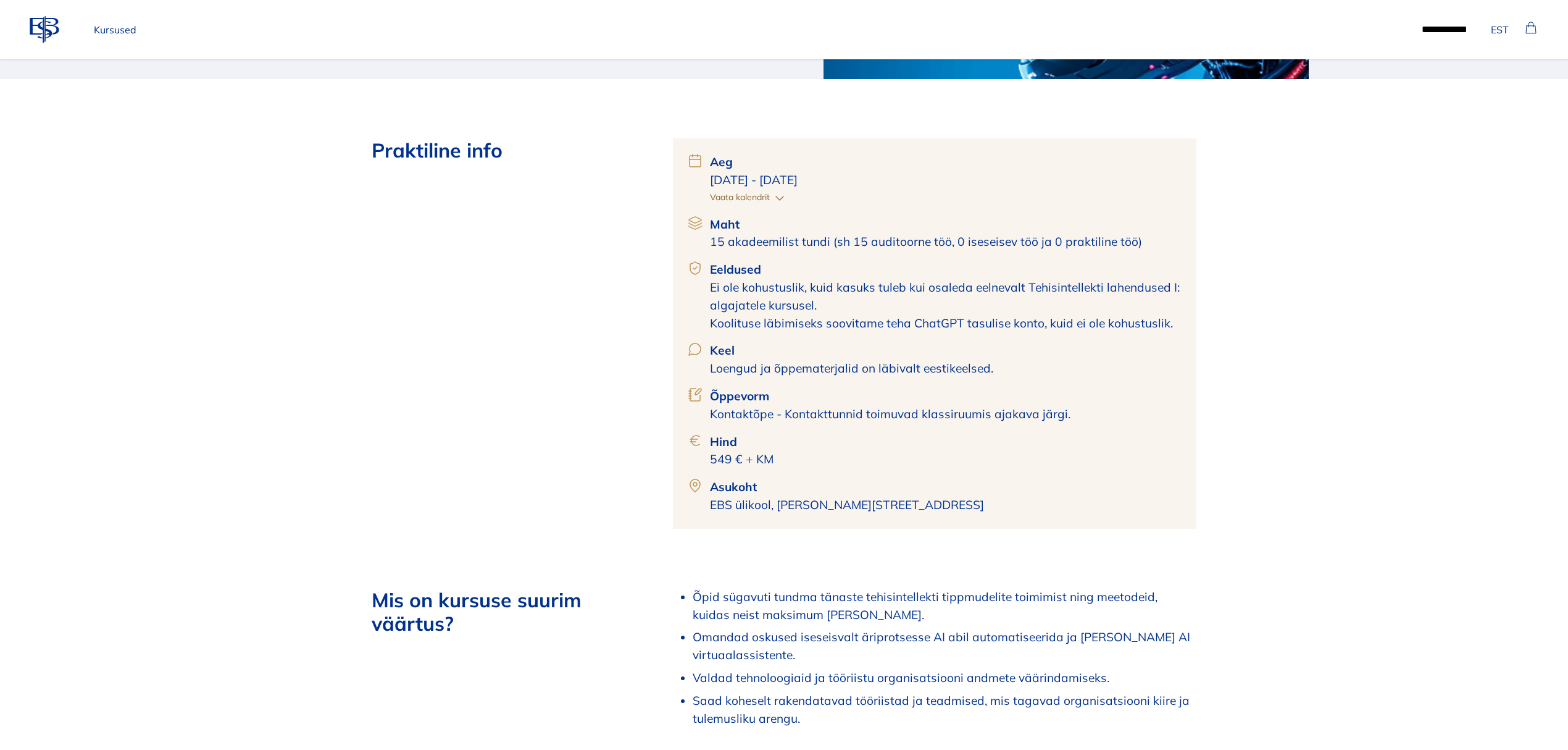
drag, startPoint x: 756, startPoint y: 379, endPoint x: 1349, endPoint y: 265, distance: 603.9
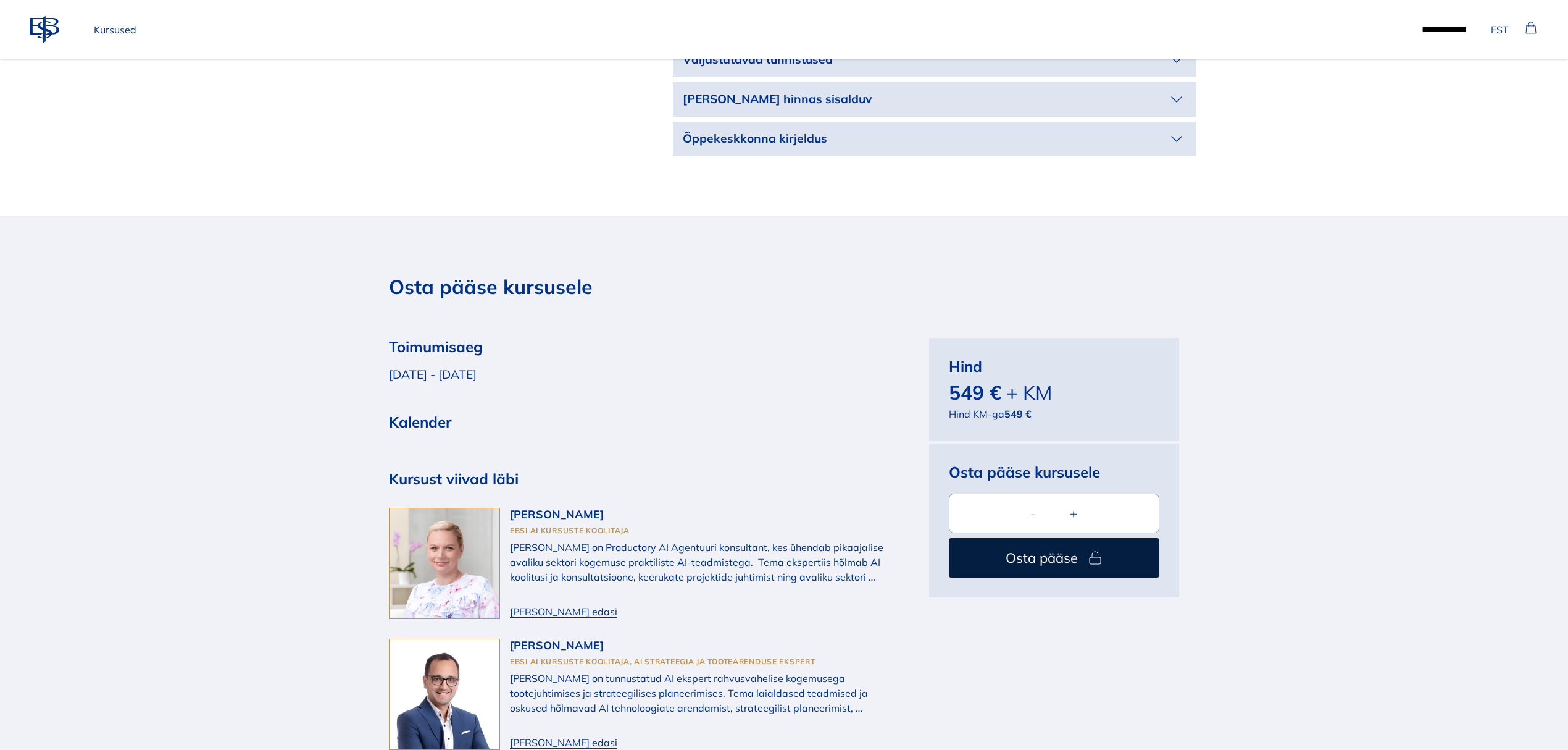
scroll to position [2059, 0]
